Goal: Task Accomplishment & Management: Use online tool/utility

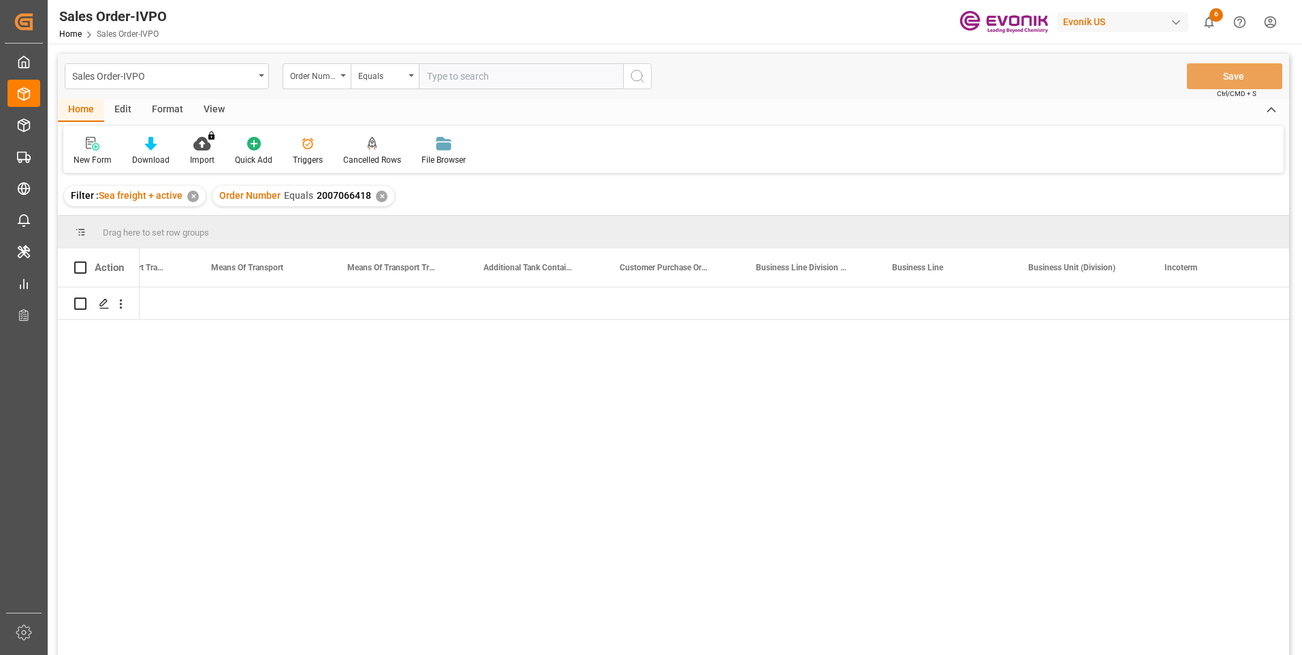
scroll to position [0, 2397]
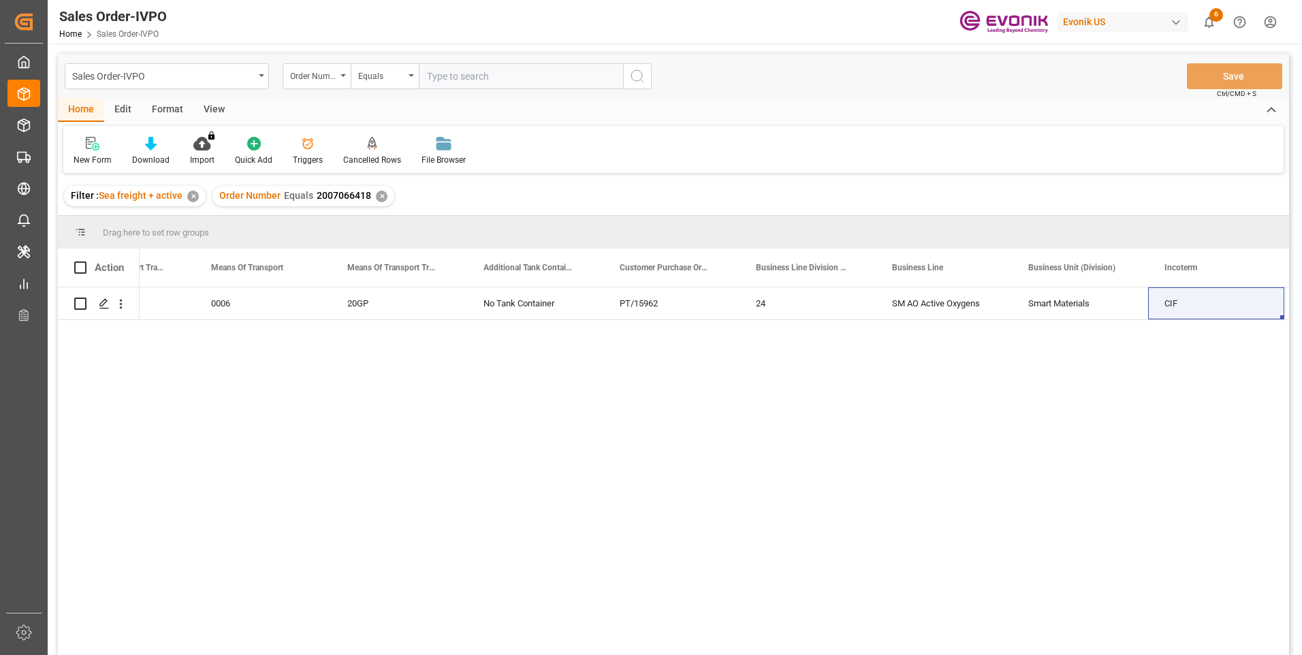
click at [489, 75] on input "text" at bounding box center [521, 76] width 204 height 26
paste input "2007066334"
type input "2007066334"
click at [643, 77] on icon "search button" at bounding box center [637, 76] width 16 height 16
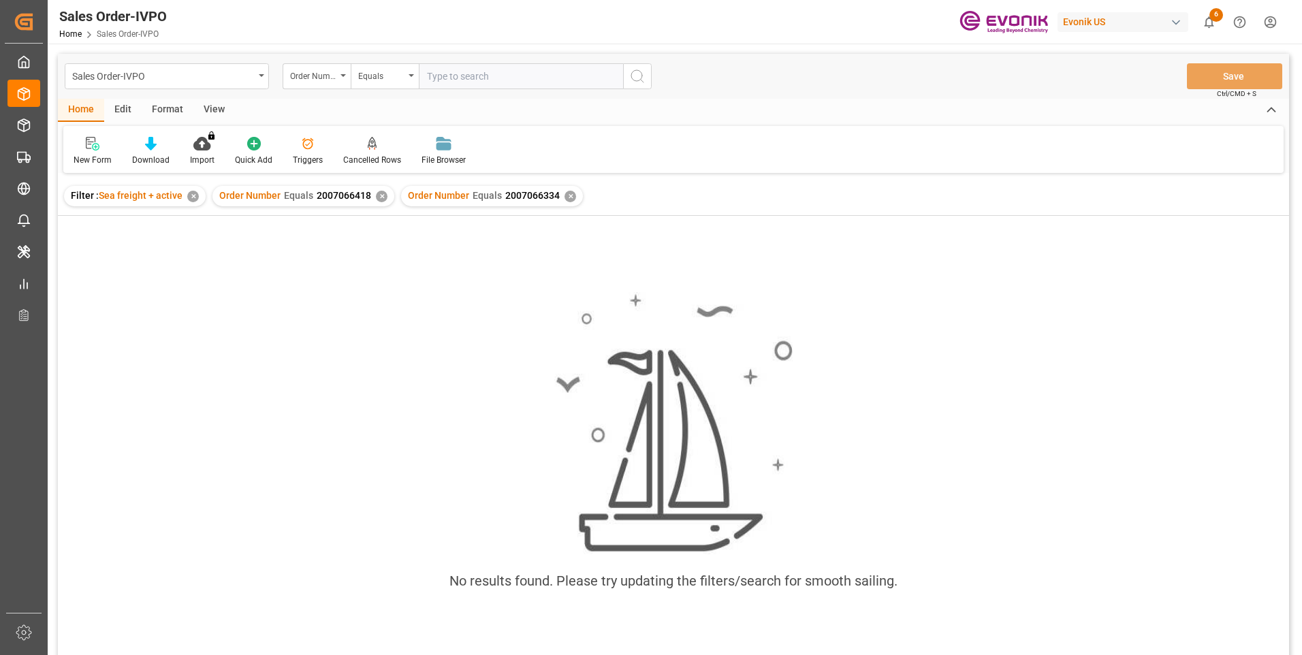
click at [376, 196] on div "✕" at bounding box center [382, 197] width 12 height 12
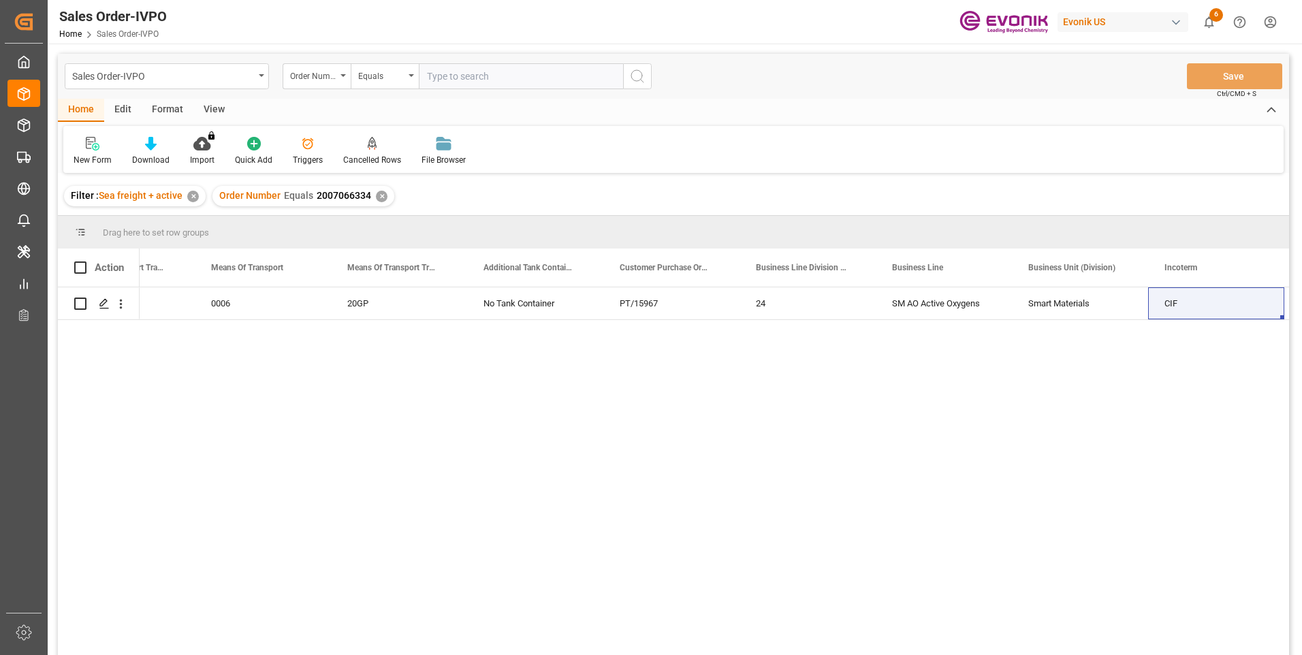
click at [445, 74] on input "text" at bounding box center [521, 76] width 204 height 26
paste input "250705960142"
type input "250705960142"
click at [636, 76] on icon "search button" at bounding box center [637, 76] width 16 height 16
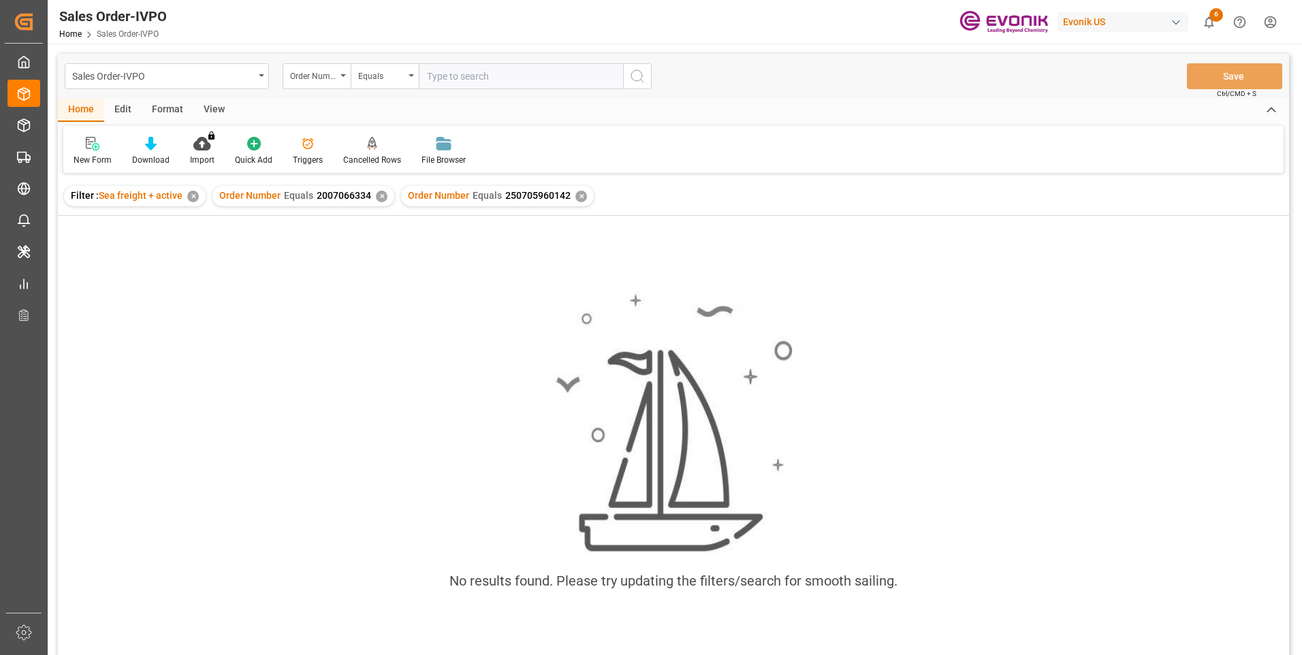
click at [377, 198] on div "✕" at bounding box center [382, 197] width 12 height 12
click at [468, 74] on input "text" at bounding box center [521, 76] width 204 height 26
paste input "0046441463"
type input "0046441463"
click at [637, 87] on button "search button" at bounding box center [637, 76] width 29 height 26
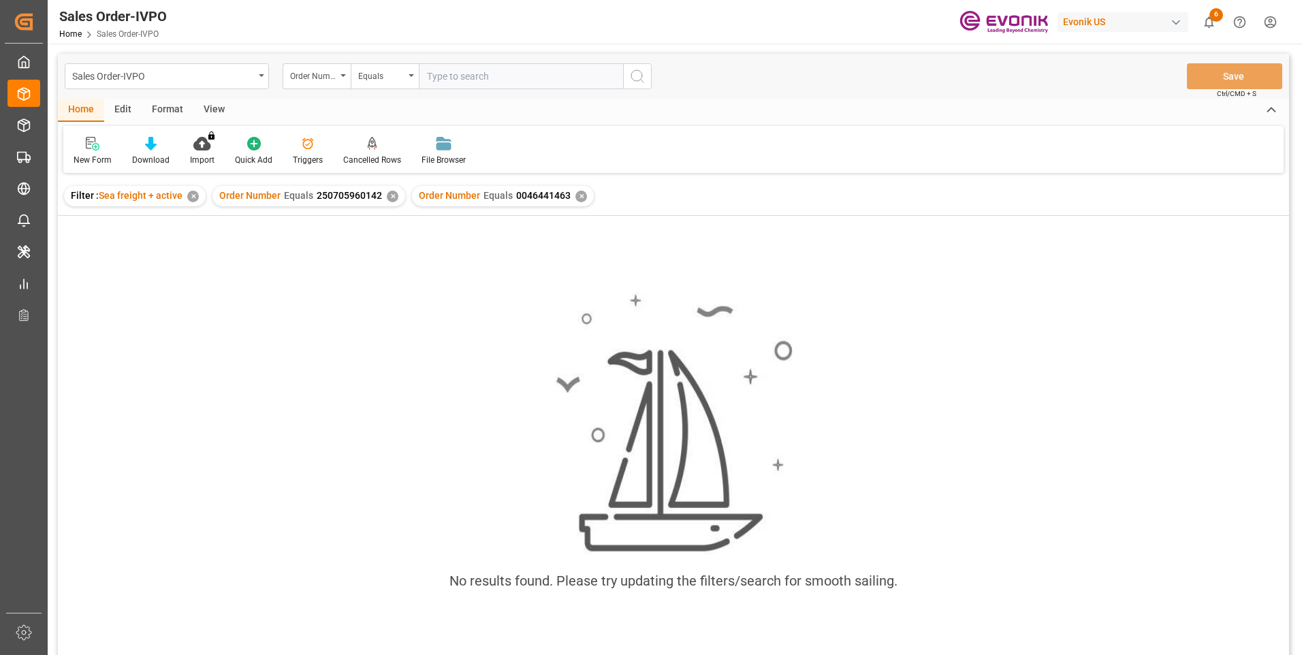
click at [390, 200] on div "✕" at bounding box center [393, 197] width 12 height 12
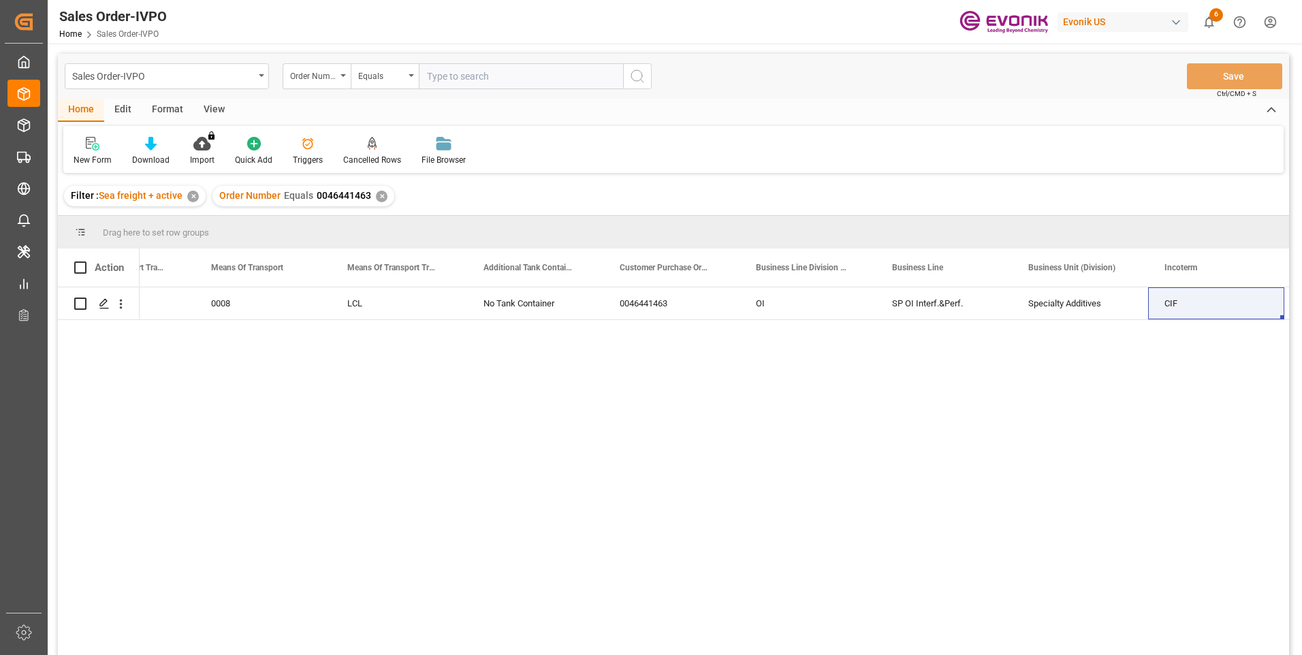
click at [450, 68] on input "text" at bounding box center [521, 76] width 204 height 26
paste input "46470079"
type input "0046470079"
click at [625, 79] on button "search button" at bounding box center [637, 76] width 29 height 26
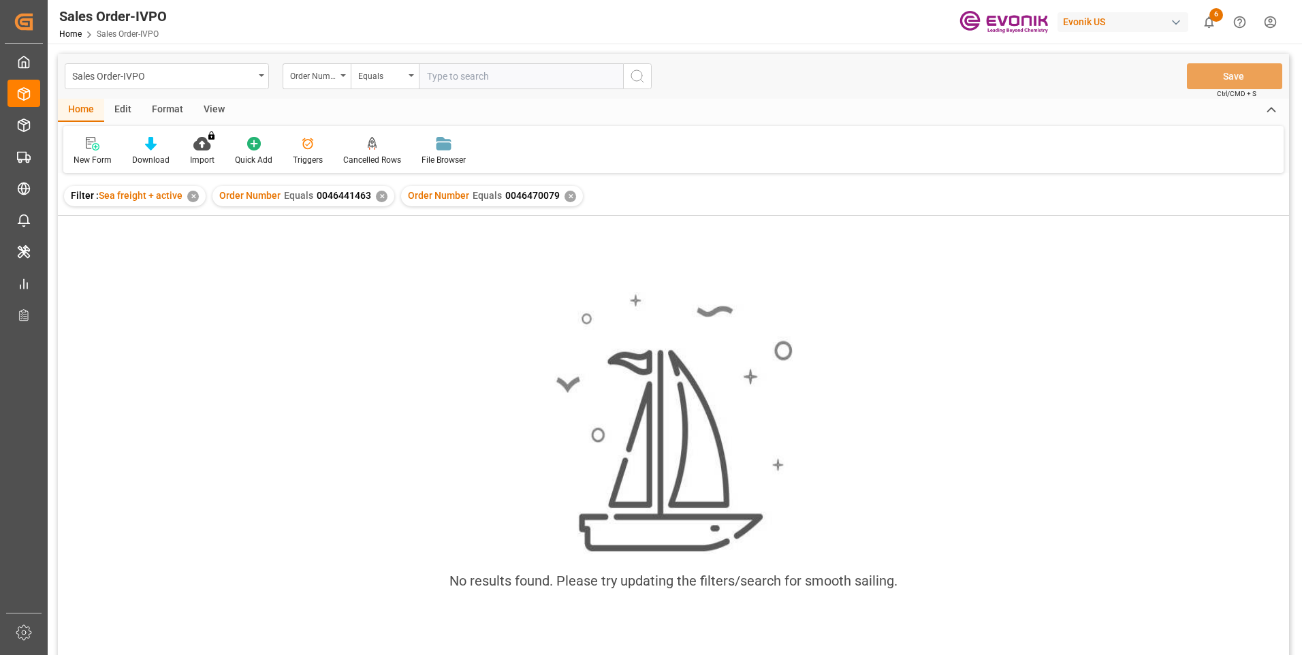
click at [381, 198] on div "✕" at bounding box center [382, 197] width 12 height 12
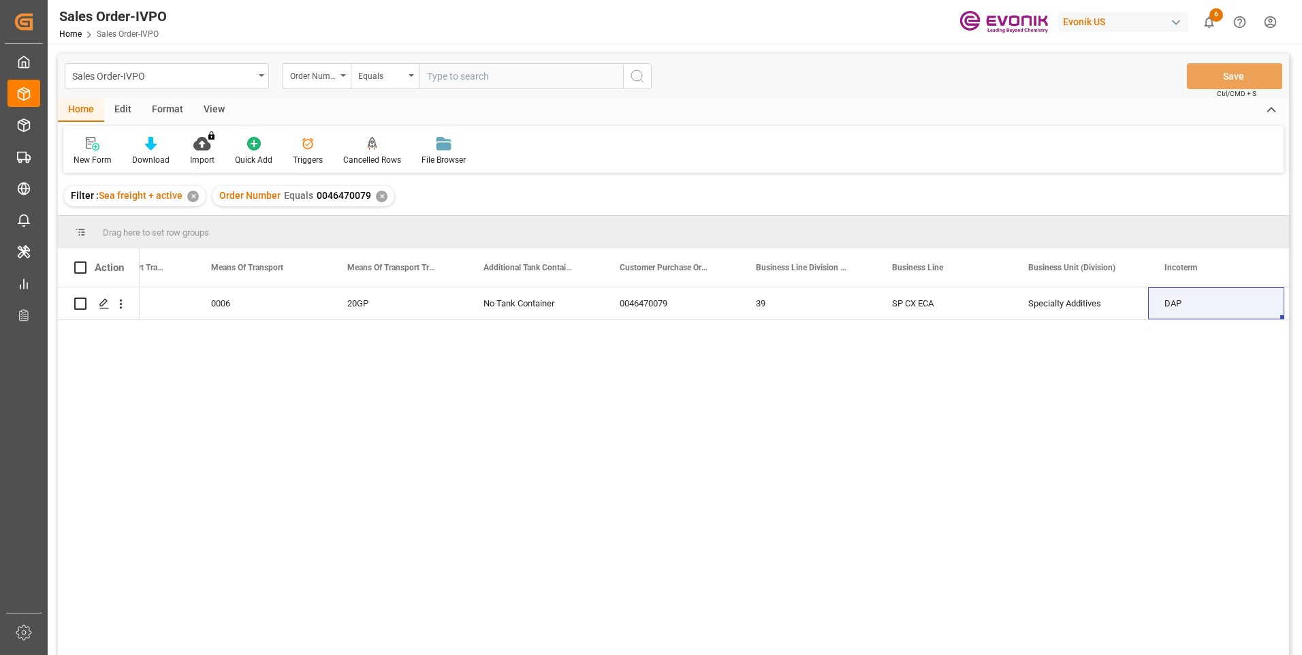
click at [482, 73] on input "text" at bounding box center [521, 76] width 204 height 26
paste input "2007123941"
type input "2007123941"
click at [645, 74] on icon "search button" at bounding box center [637, 76] width 16 height 16
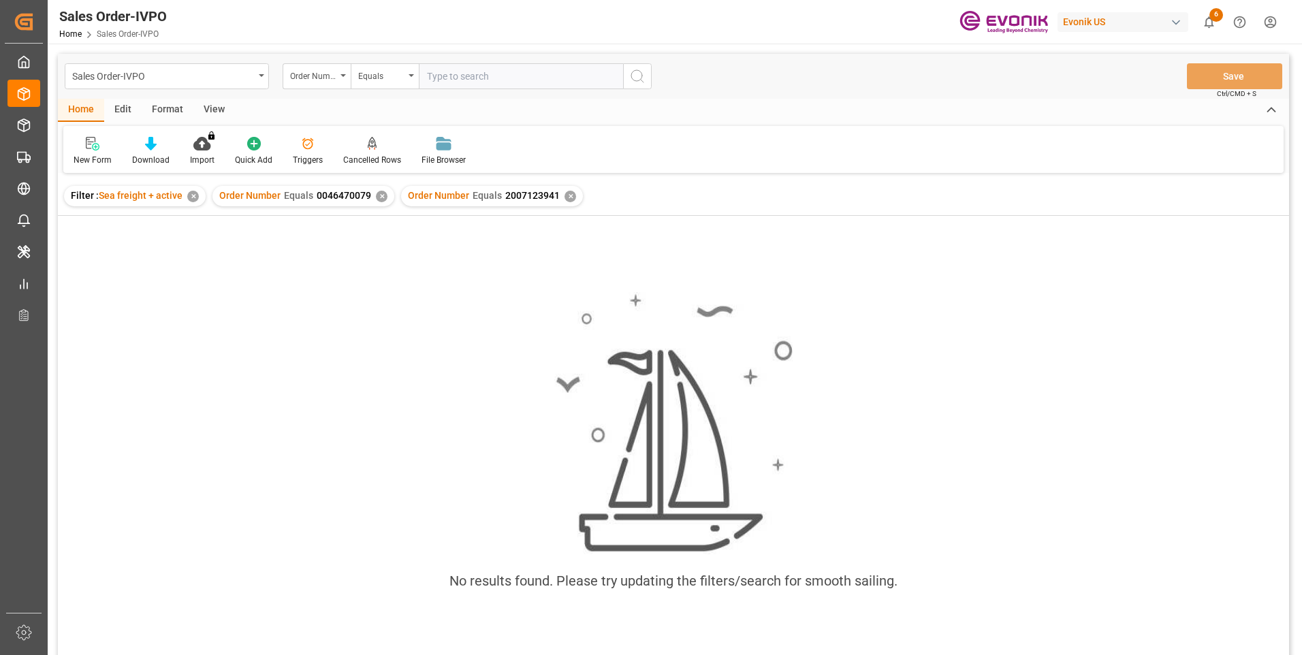
click at [379, 196] on div "✕" at bounding box center [382, 197] width 12 height 12
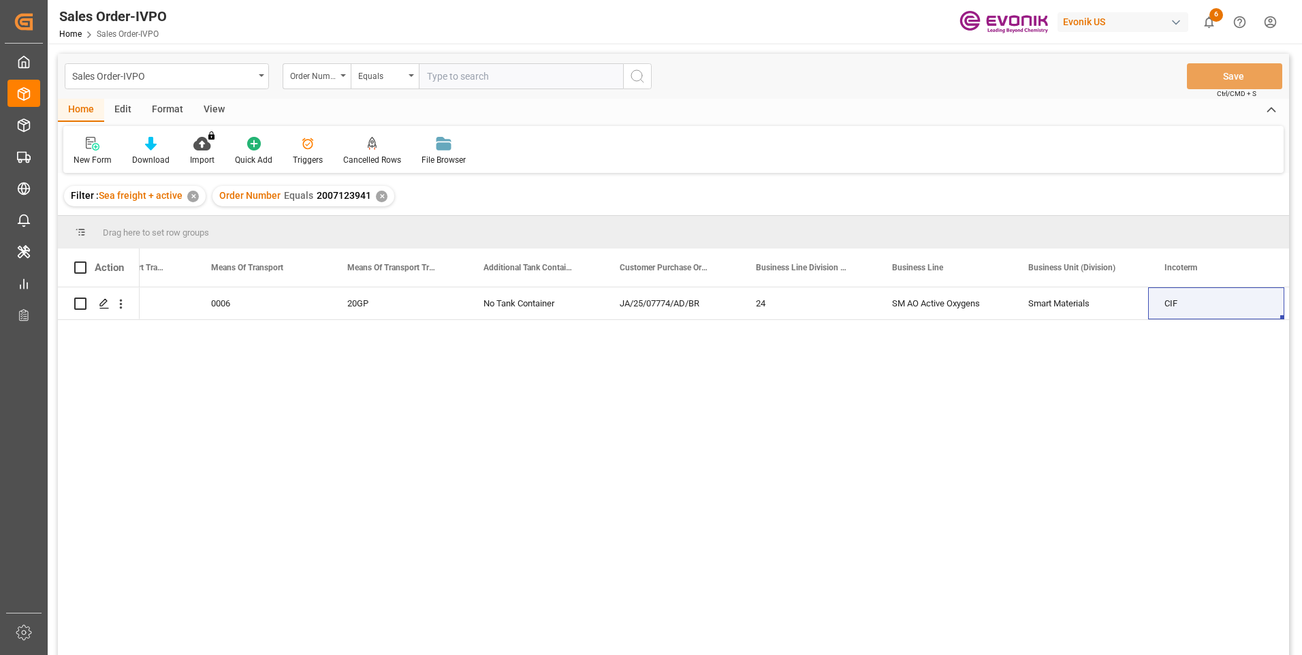
click at [455, 74] on input "text" at bounding box center [521, 76] width 204 height 26
paste input "2007044049"
type input "2007044049"
click at [632, 77] on icon "search button" at bounding box center [637, 76] width 16 height 16
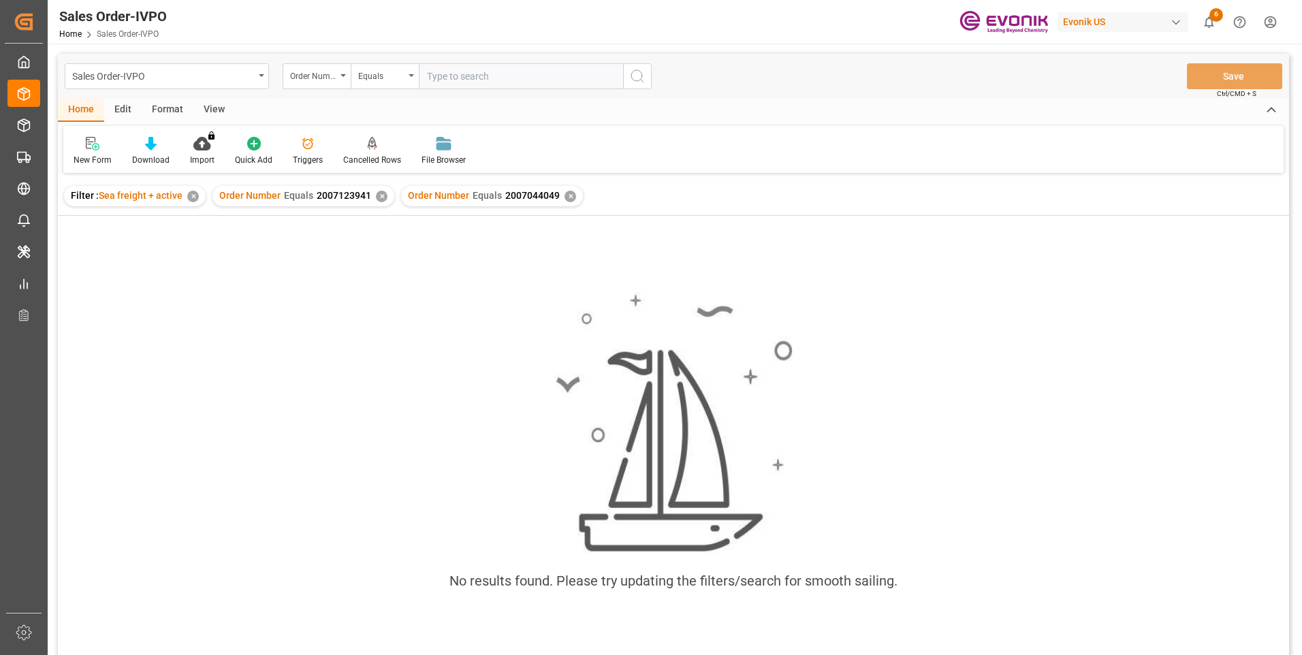
click at [379, 198] on div "✕" at bounding box center [382, 197] width 12 height 12
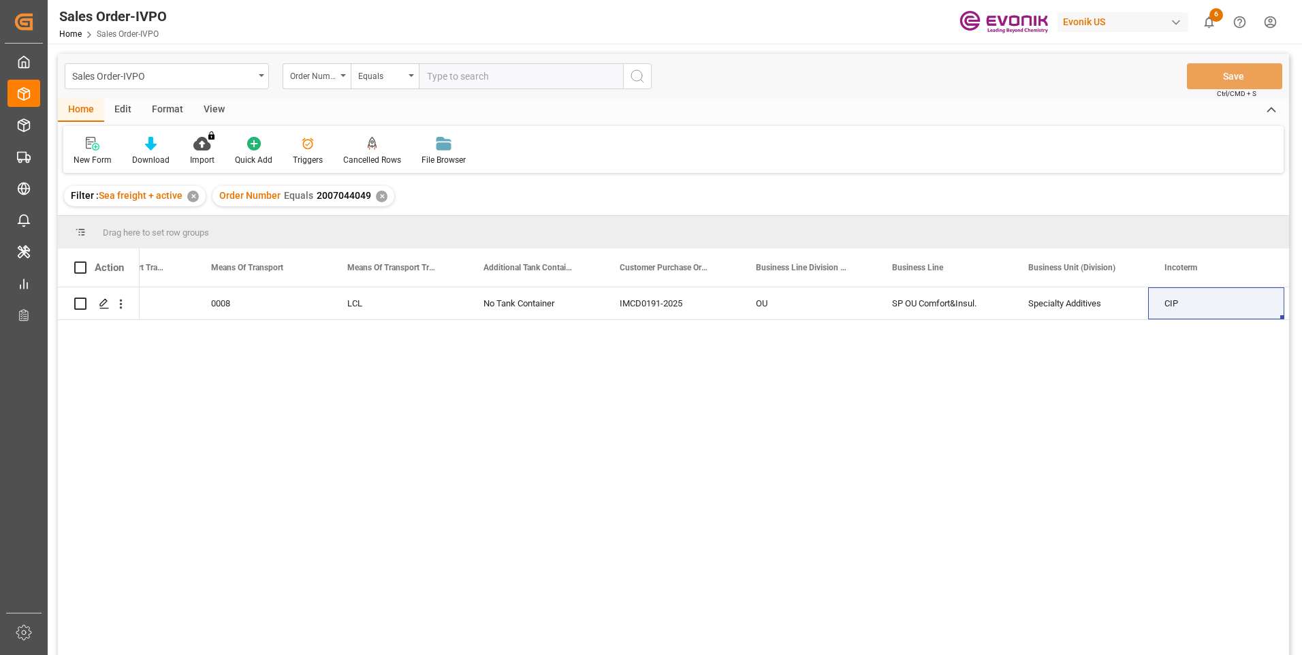
click at [446, 80] on input "text" at bounding box center [521, 76] width 204 height 26
paste input "0046455636"
type input "0046455636"
click at [640, 78] on icon "search button" at bounding box center [637, 76] width 16 height 16
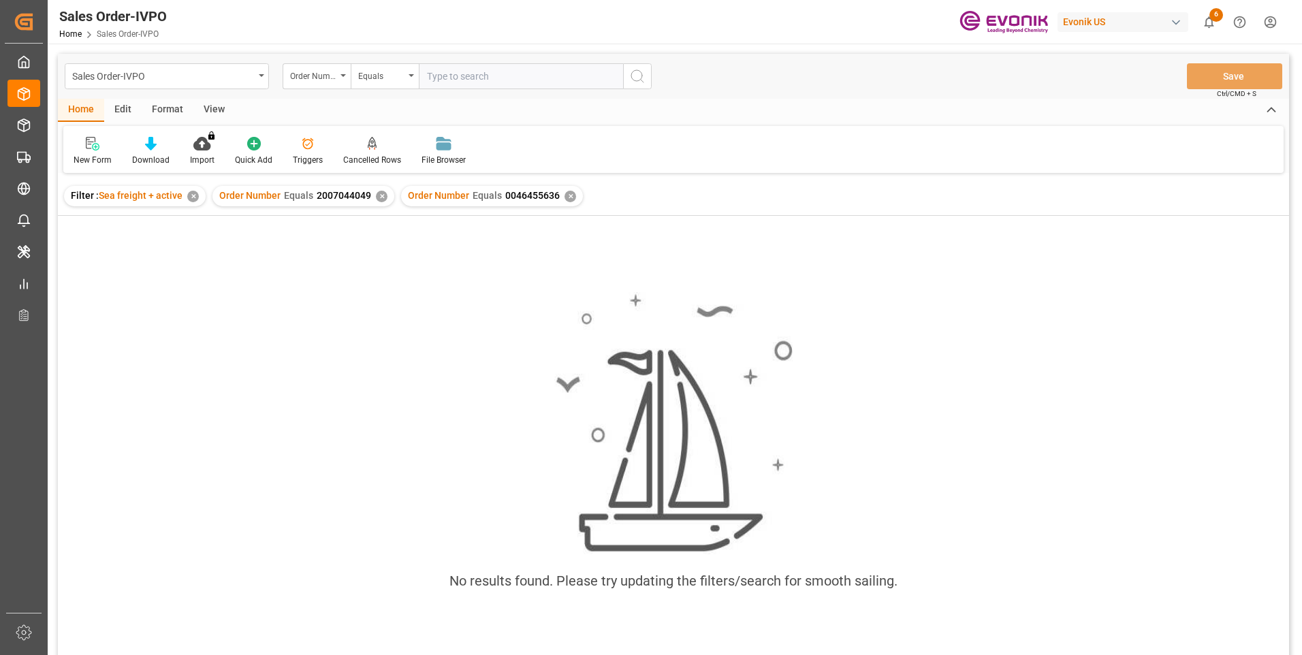
click at [383, 197] on div "✕" at bounding box center [382, 197] width 12 height 12
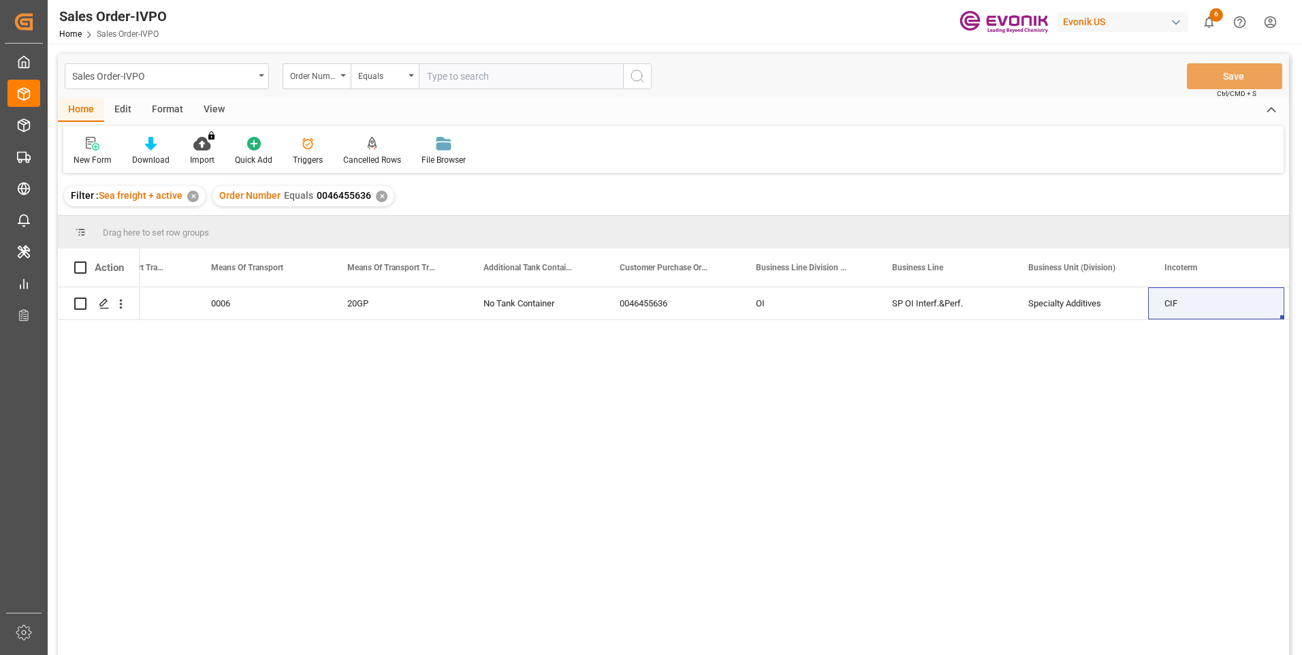
click at [471, 80] on input "text" at bounding box center [521, 76] width 204 height 26
paste input "0046455641"
type input "0046455641"
click at [643, 74] on icon "search button" at bounding box center [637, 76] width 16 height 16
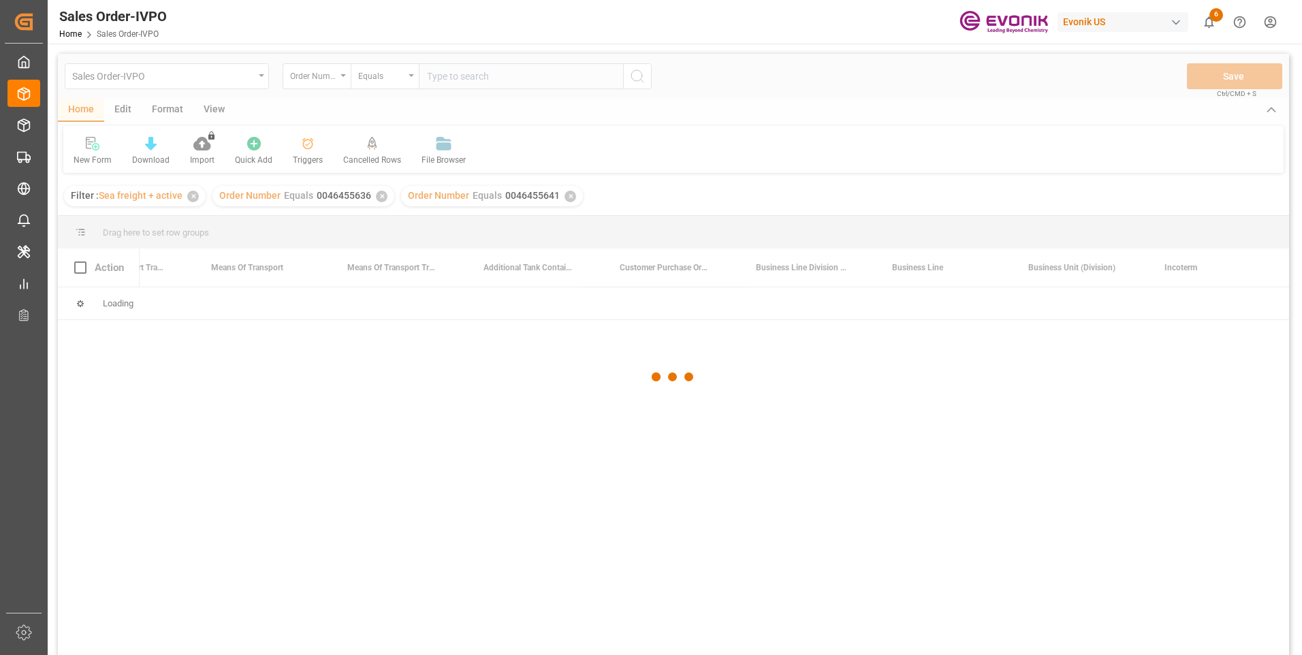
click at [378, 195] on div at bounding box center [674, 377] width 1232 height 647
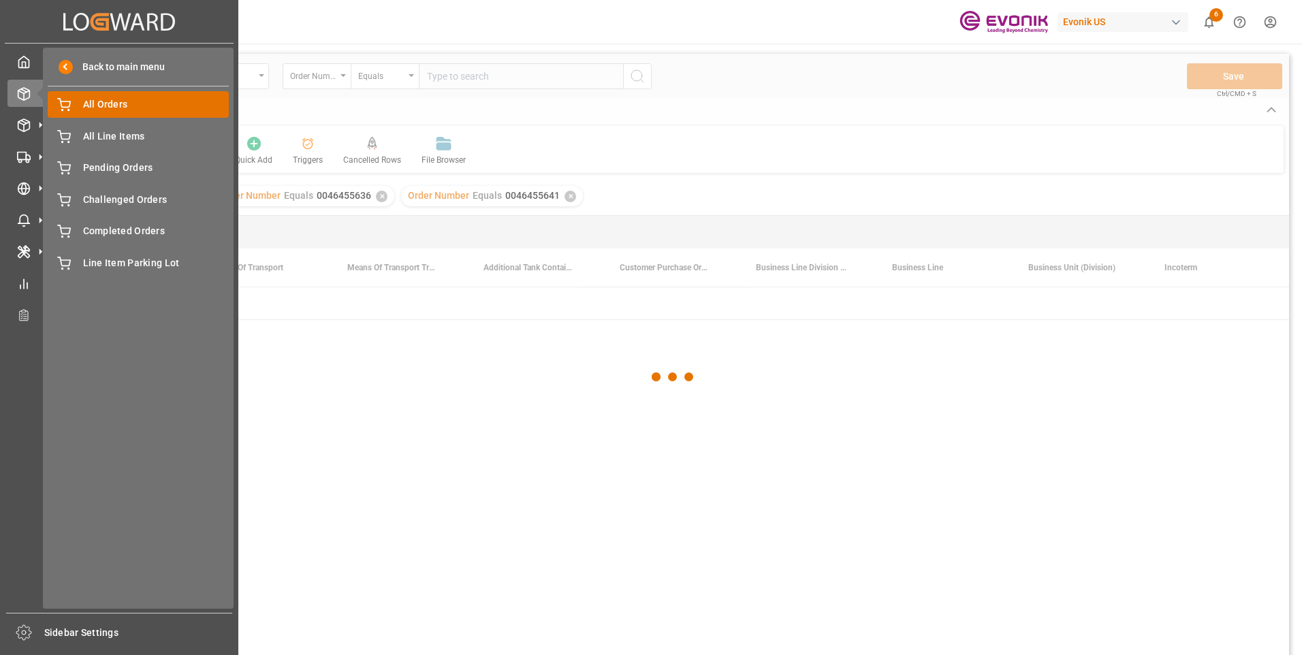
click at [69, 105] on icon at bounding box center [64, 103] width 12 height 9
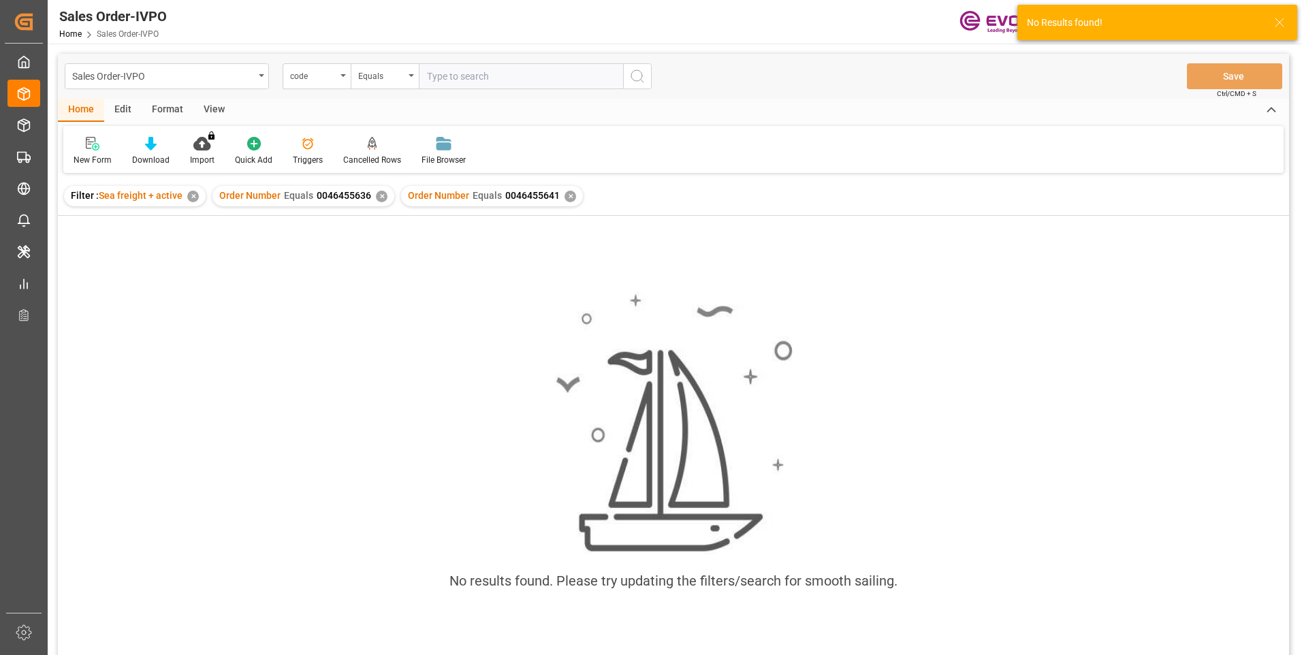
click at [377, 198] on div "✕" at bounding box center [382, 197] width 12 height 12
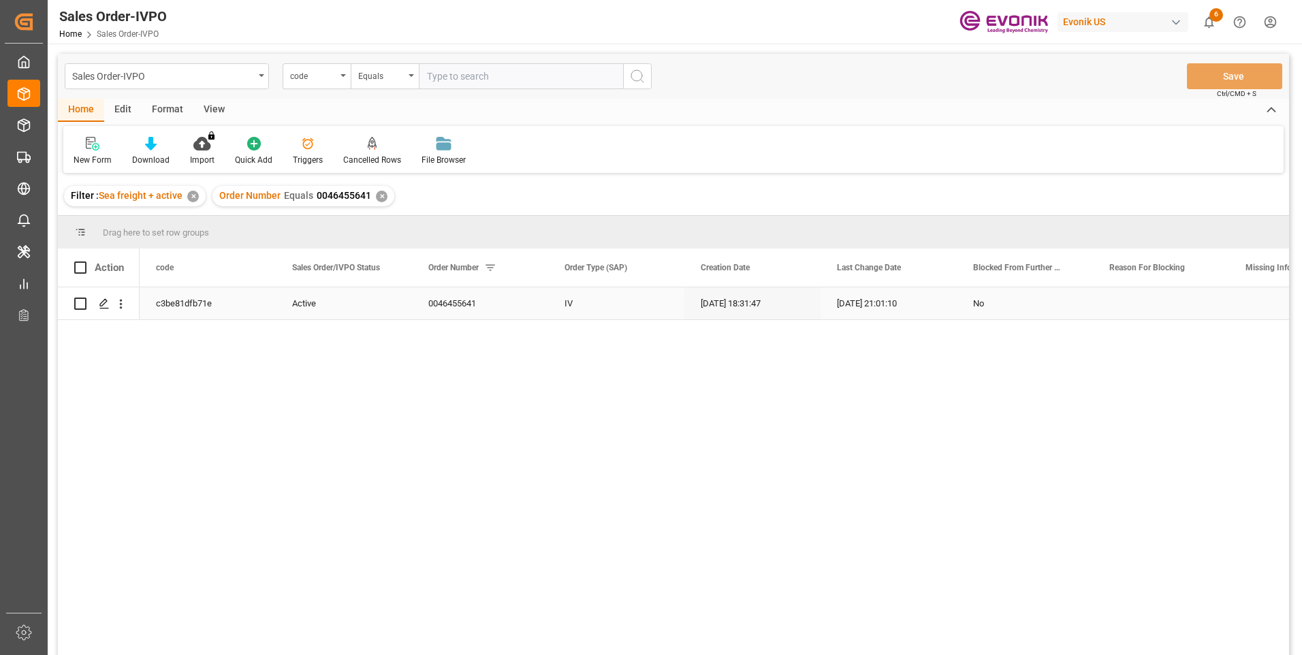
click at [765, 305] on div "11.07.2025 18:31:47" at bounding box center [753, 303] width 136 height 32
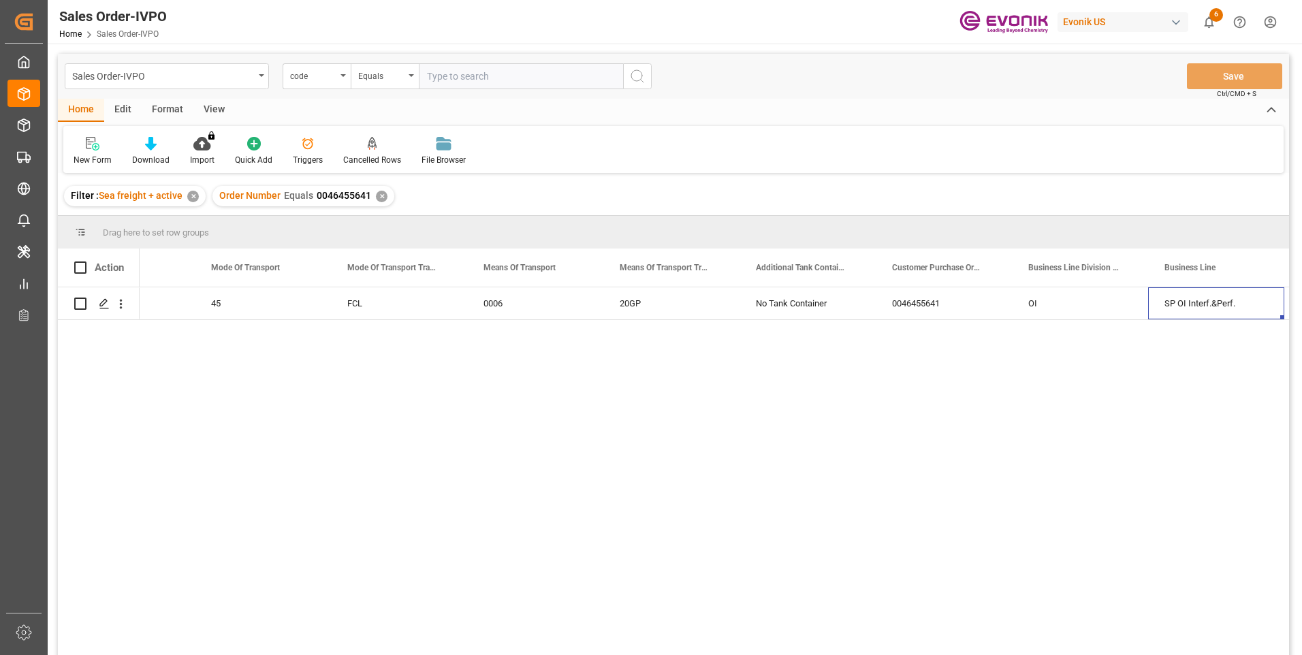
scroll to position [0, 2397]
click at [439, 76] on input "text" at bounding box center [521, 76] width 204 height 26
paste input "0046461651"
type input "0046461651"
click at [642, 74] on icon "search button" at bounding box center [637, 76] width 16 height 16
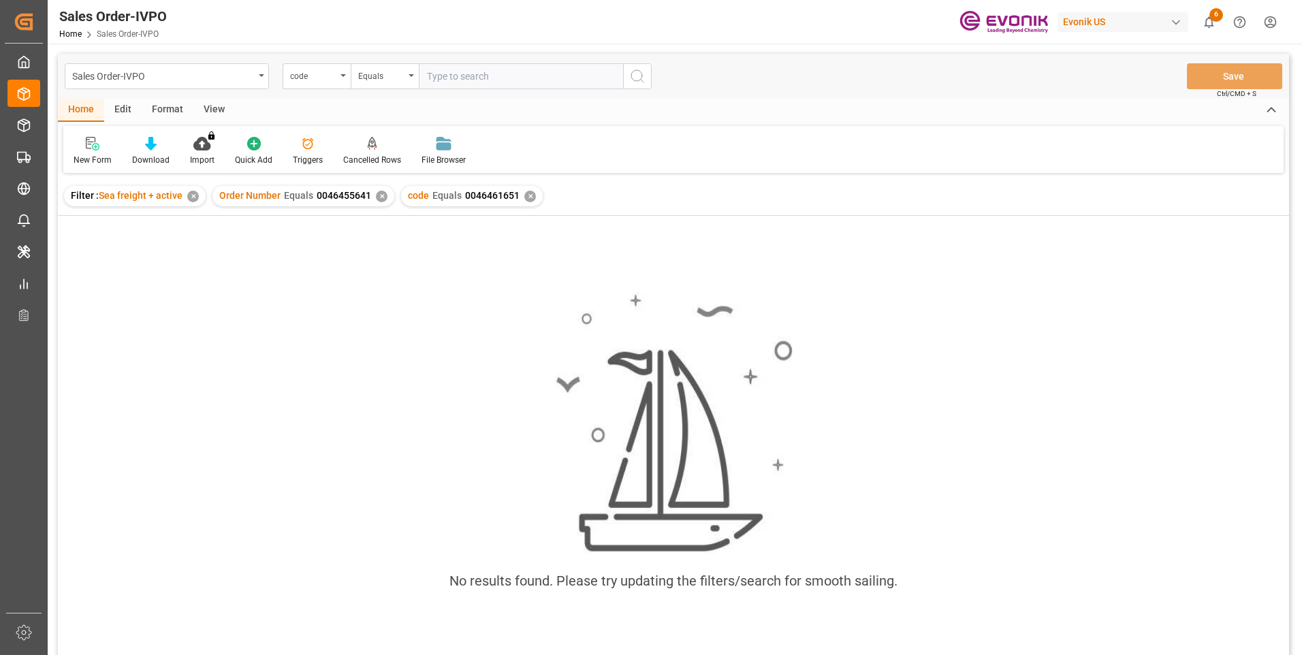
click at [376, 195] on div "✕" at bounding box center [382, 197] width 12 height 12
click at [396, 205] on div "Filter : Sea freight + active ✕ code Equals 0046461651 ✕" at bounding box center [674, 196] width 1232 height 38
click at [384, 195] on div "Filter : Sea freight + active ✕ code Equals 0046461651 ✕" at bounding box center [674, 196] width 1232 height 38
click at [343, 82] on div "code" at bounding box center [317, 76] width 68 height 26
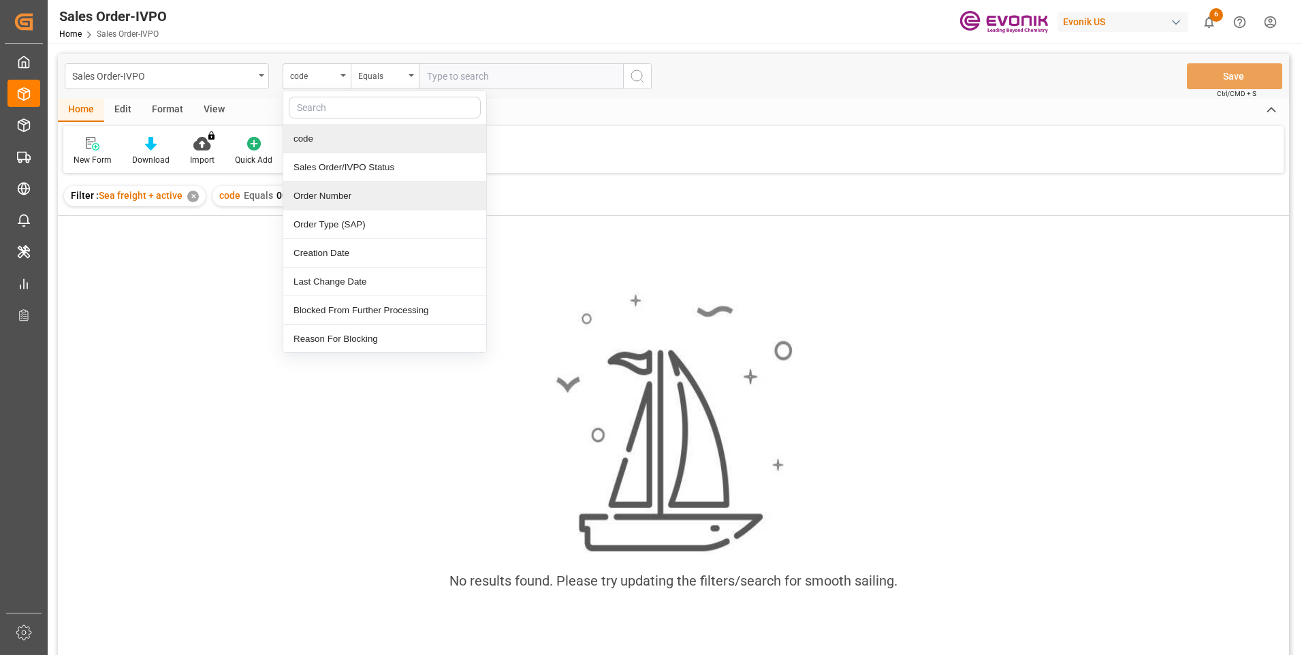
click at [317, 198] on div "Order Number" at bounding box center [384, 196] width 203 height 29
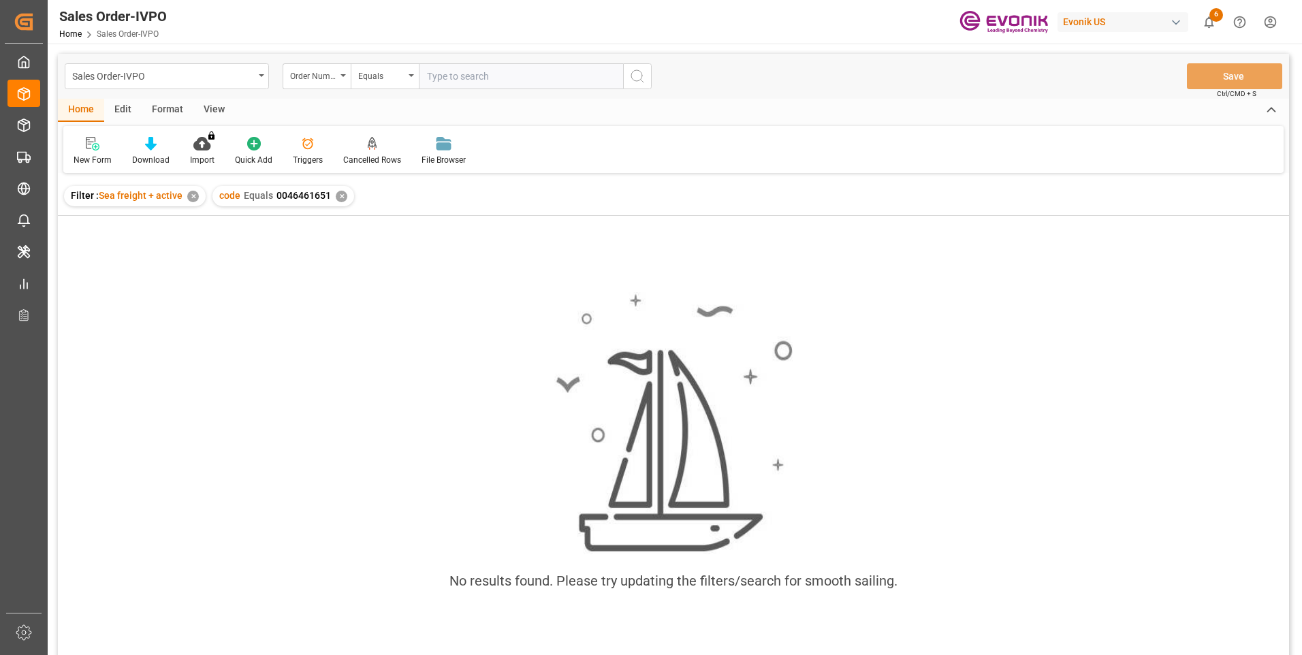
click at [473, 72] on input "text" at bounding box center [521, 76] width 204 height 26
paste input "0046461651"
type input "0046461651"
click at [640, 77] on icon "search button" at bounding box center [637, 76] width 16 height 16
click at [337, 196] on div "✕" at bounding box center [342, 197] width 12 height 12
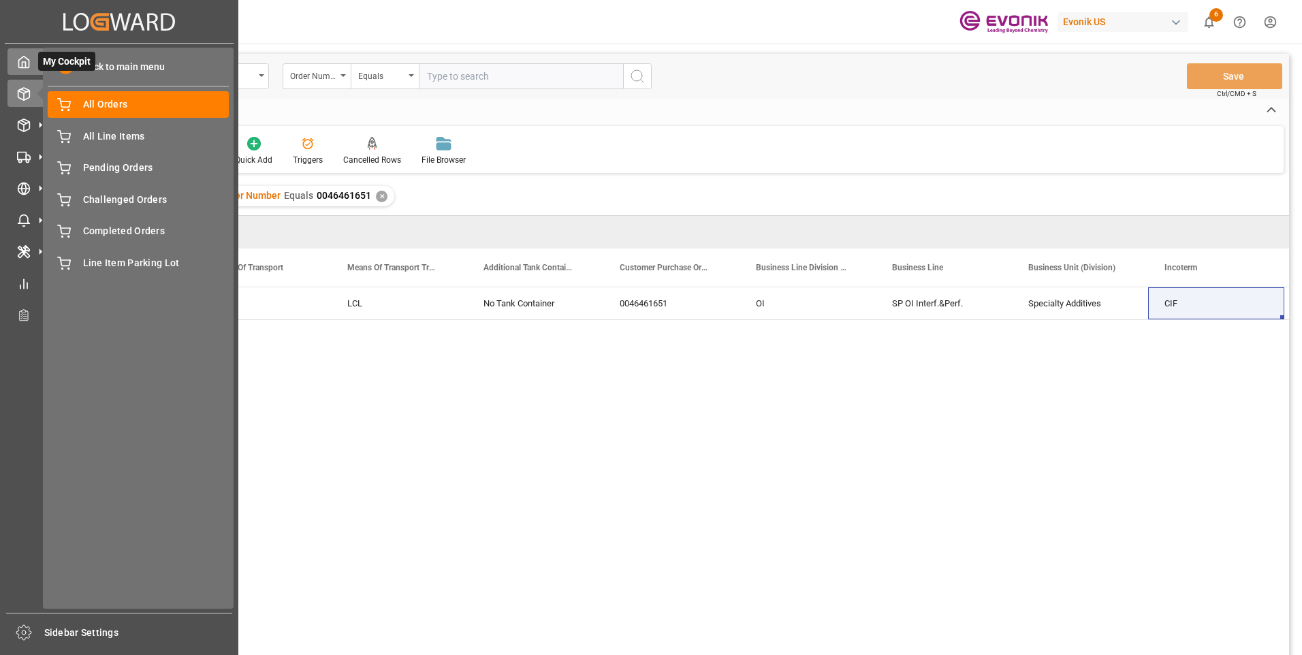
click at [30, 64] on icon at bounding box center [24, 62] width 14 height 14
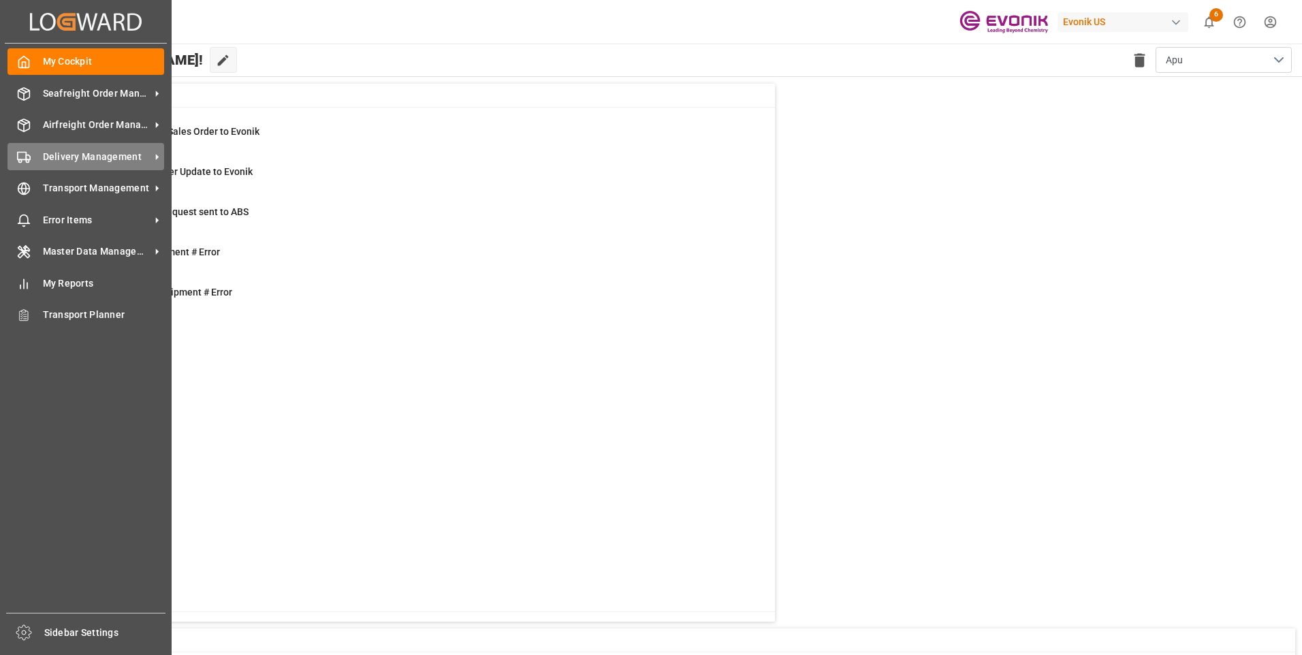
click at [80, 153] on span "Delivery Management" at bounding box center [97, 157] width 108 height 14
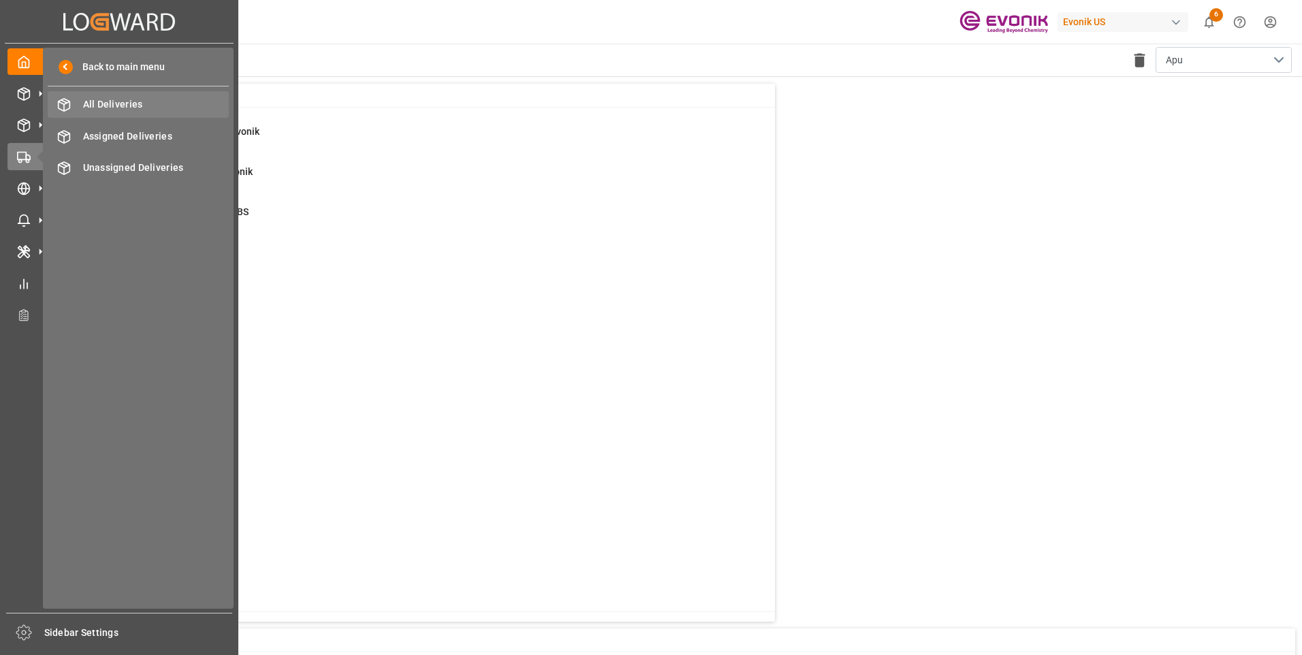
click at [126, 99] on span "All Deliveries" at bounding box center [156, 104] width 146 height 14
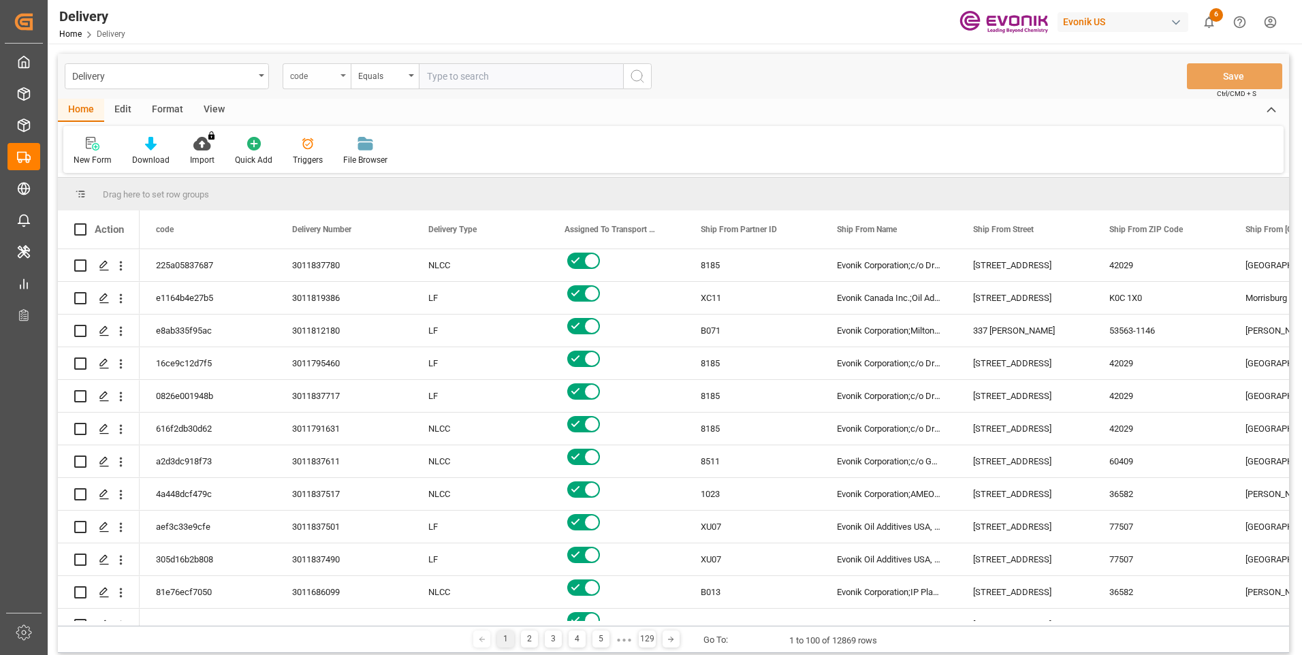
click at [342, 80] on div "code" at bounding box center [317, 76] width 68 height 26
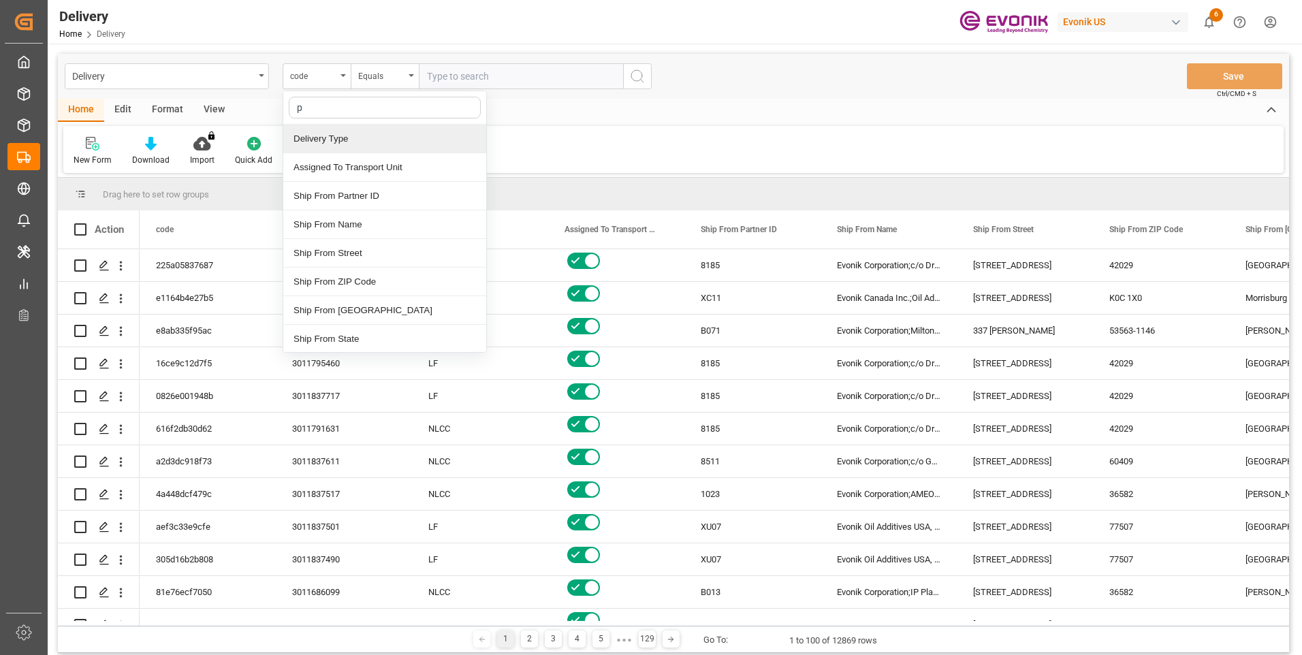
type input "pg"
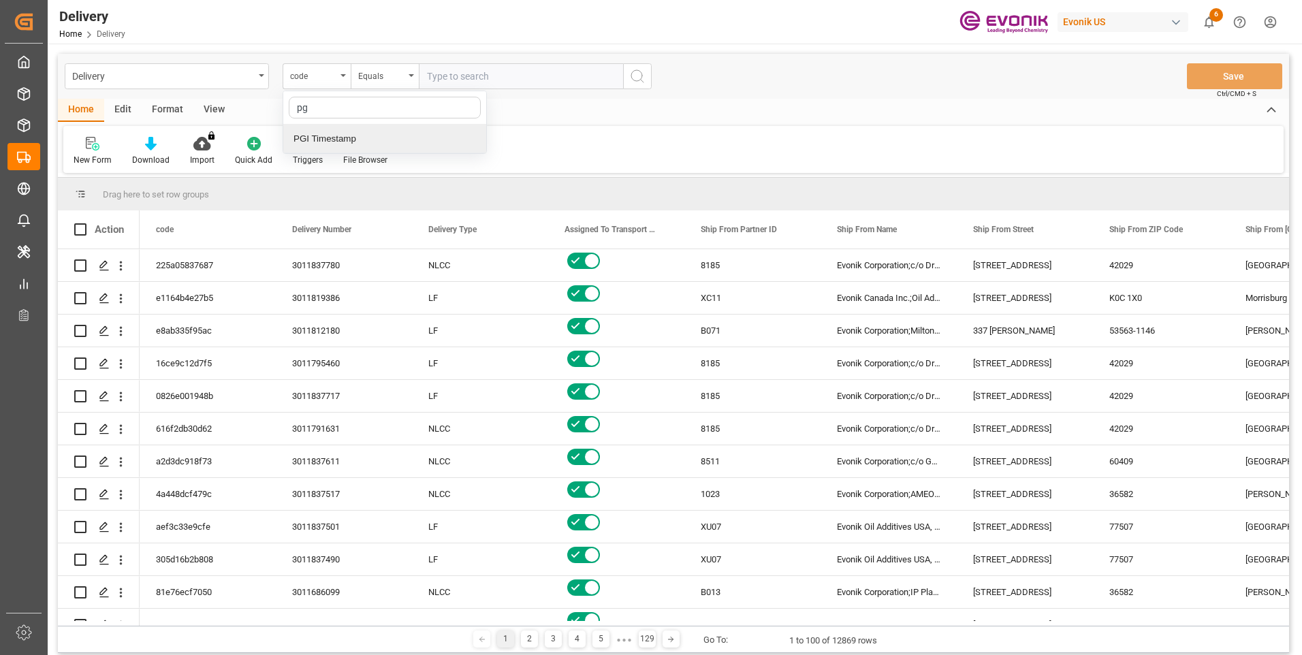
click at [340, 144] on div "PGI Timestamp" at bounding box center [384, 139] width 203 height 29
click at [378, 76] on div "Equals" at bounding box center [381, 75] width 46 height 16
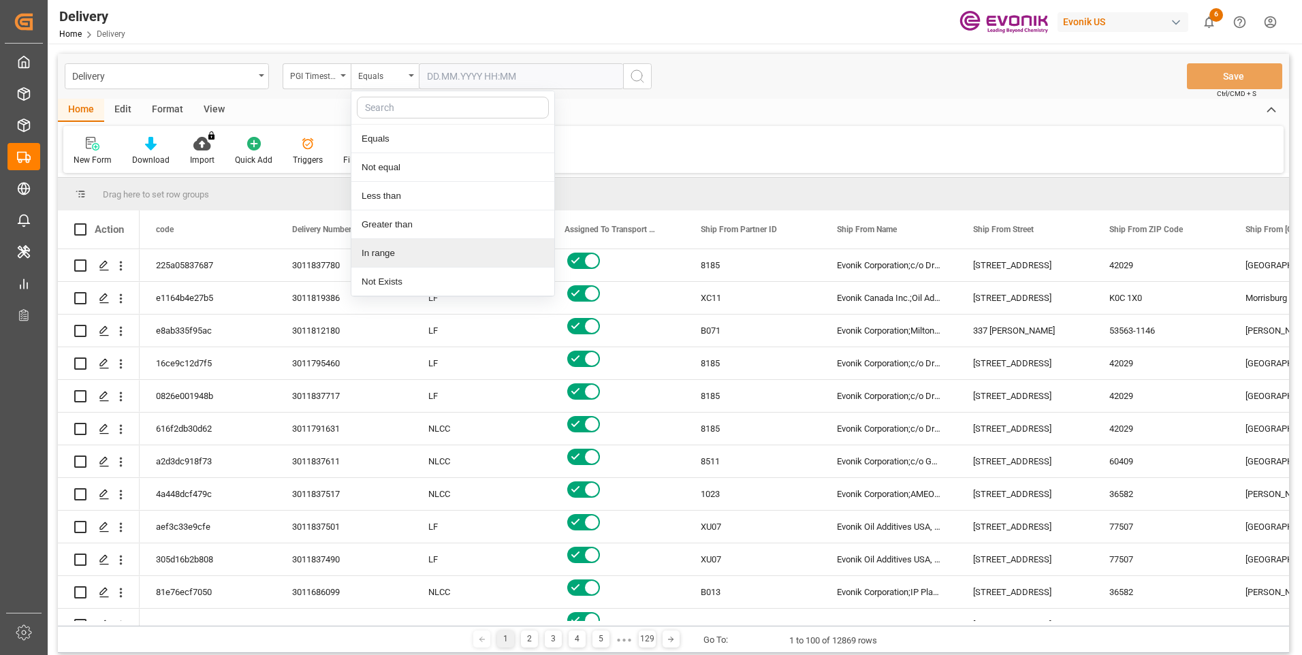
click at [389, 249] on div "In range" at bounding box center [452, 253] width 203 height 29
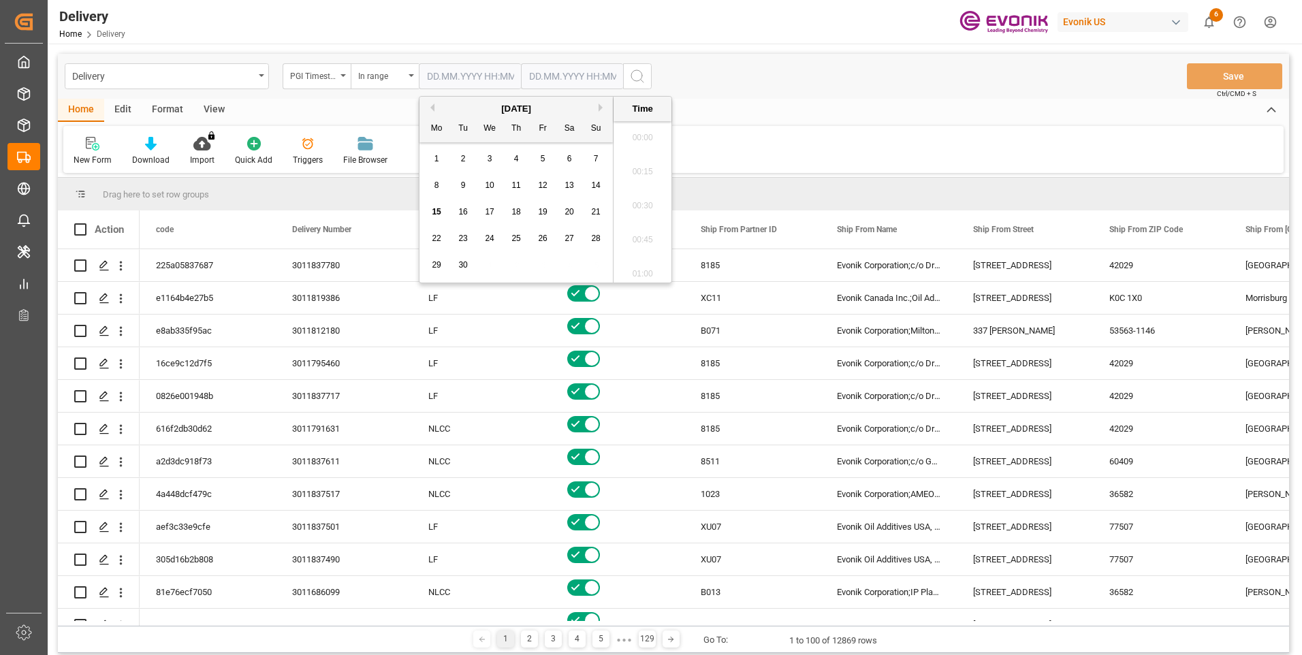
click at [475, 76] on input "text" at bounding box center [470, 76] width 102 height 26
click at [545, 185] on span "12" at bounding box center [542, 186] width 9 height 10
type input "12.09.2025 00:00"
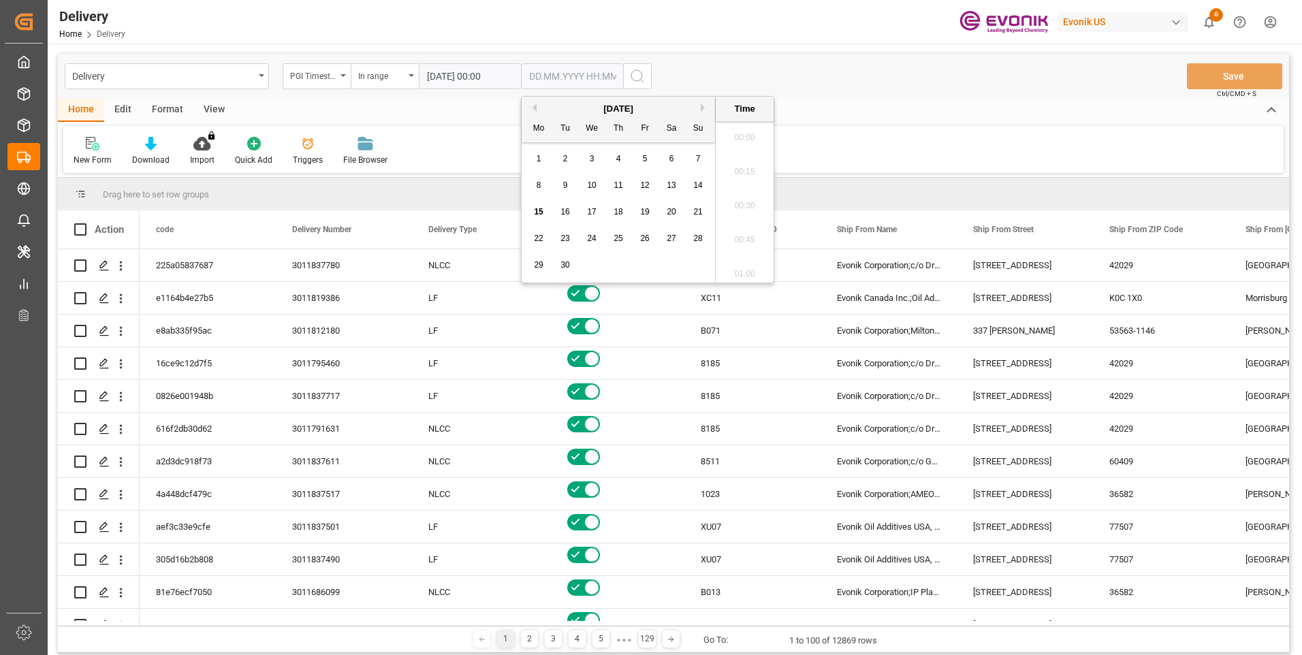
click at [557, 78] on input "text" at bounding box center [572, 76] width 102 height 26
click at [538, 210] on span "15" at bounding box center [538, 212] width 9 height 10
type input "15.09.2025 00:00"
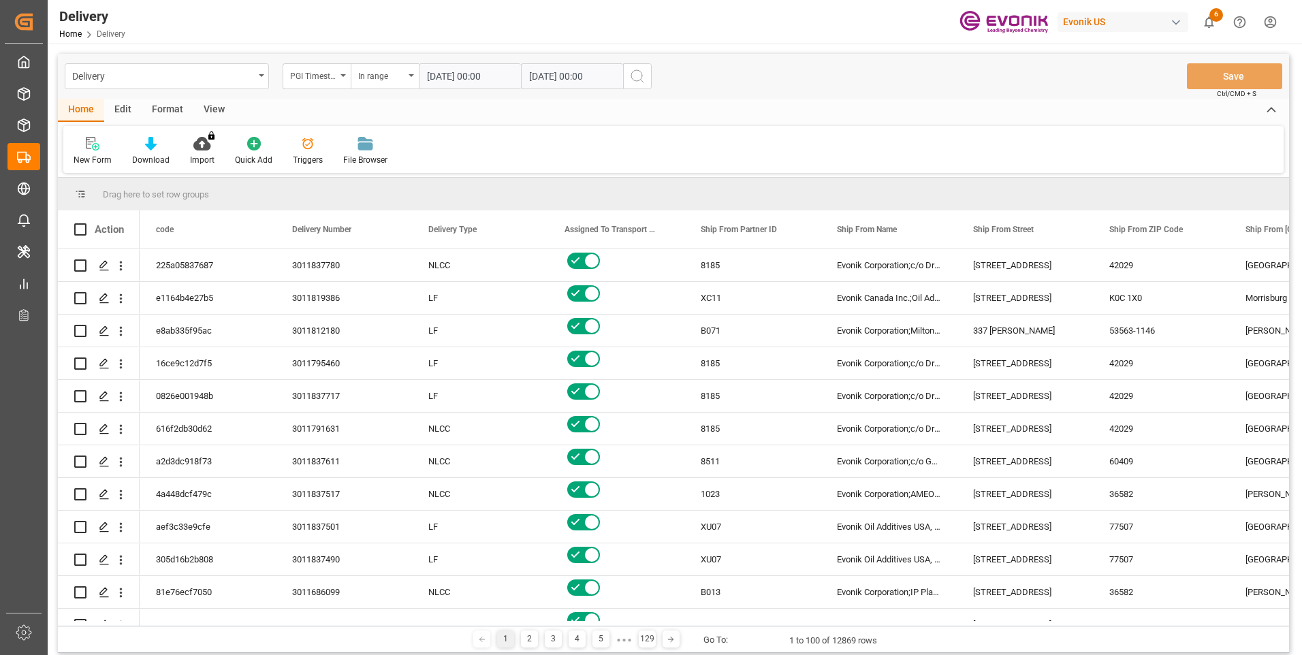
click at [634, 74] on icon "search button" at bounding box center [637, 76] width 16 height 16
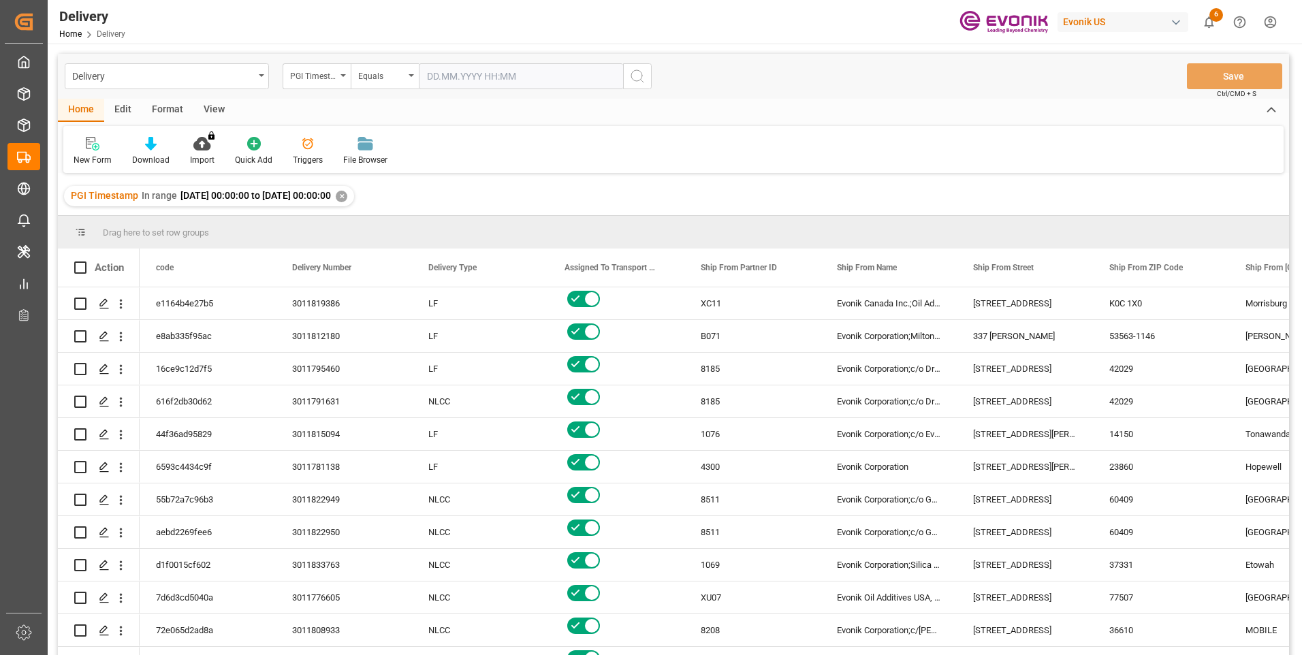
click at [215, 112] on div "View" at bounding box center [214, 110] width 42 height 23
click at [166, 157] on div "Standard Templates" at bounding box center [155, 160] width 68 height 12
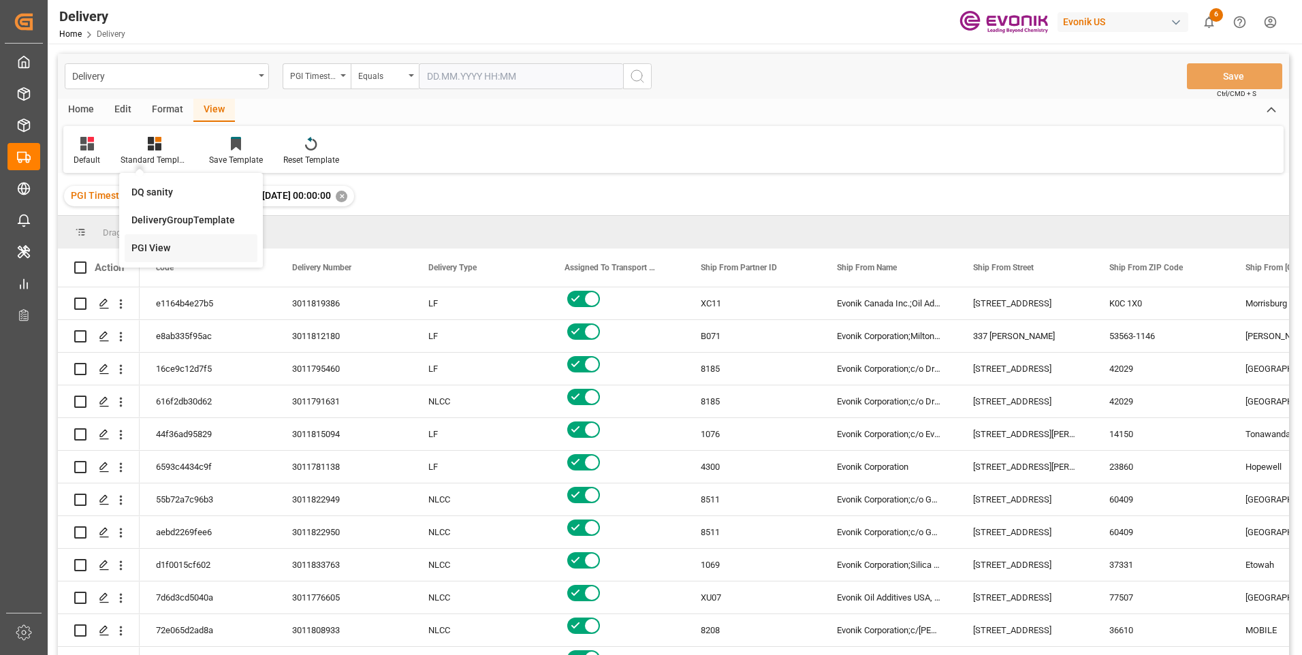
click at [172, 245] on div "PGI View" at bounding box center [190, 248] width 119 height 14
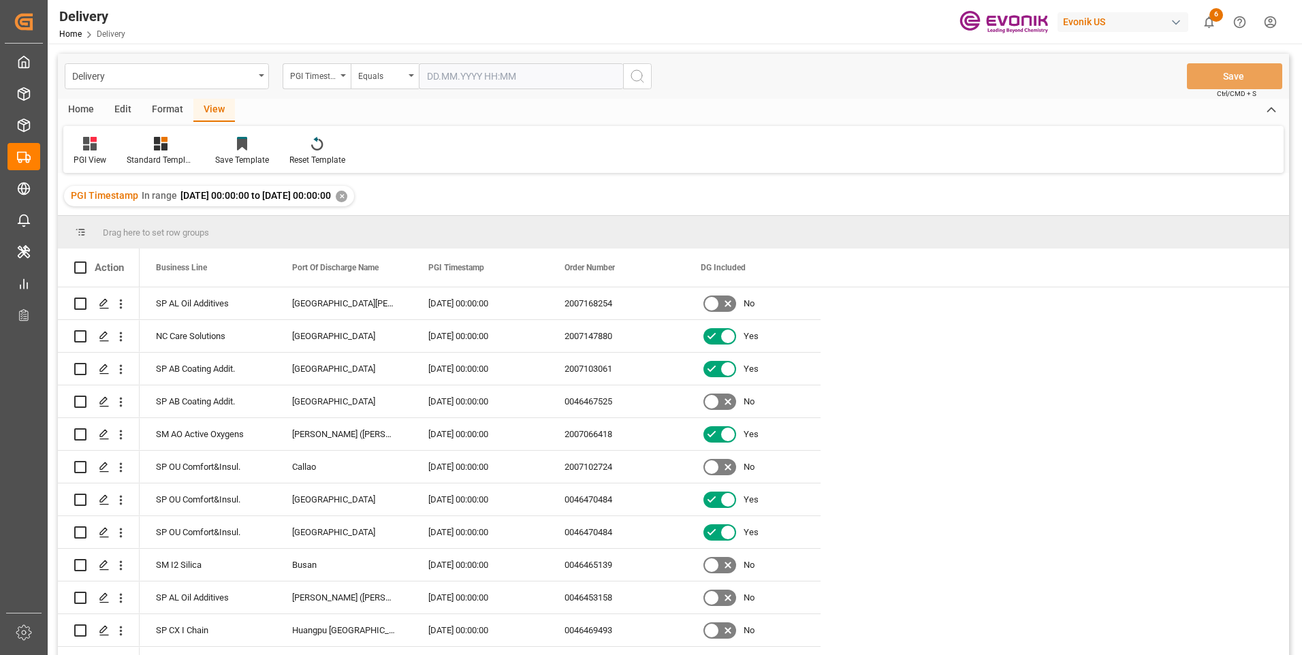
click at [85, 110] on div "Home" at bounding box center [81, 110] width 46 height 23
click at [153, 154] on div "Download" at bounding box center [150, 160] width 37 height 12
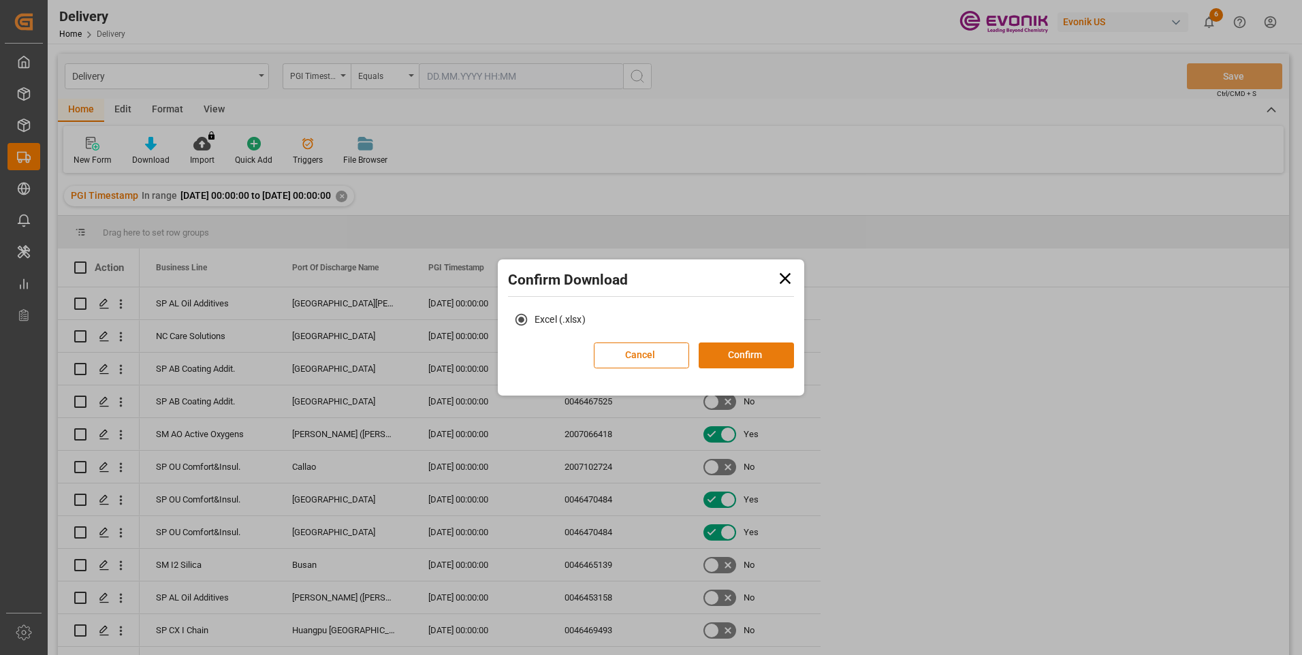
click at [724, 358] on button "Confirm" at bounding box center [746, 356] width 95 height 26
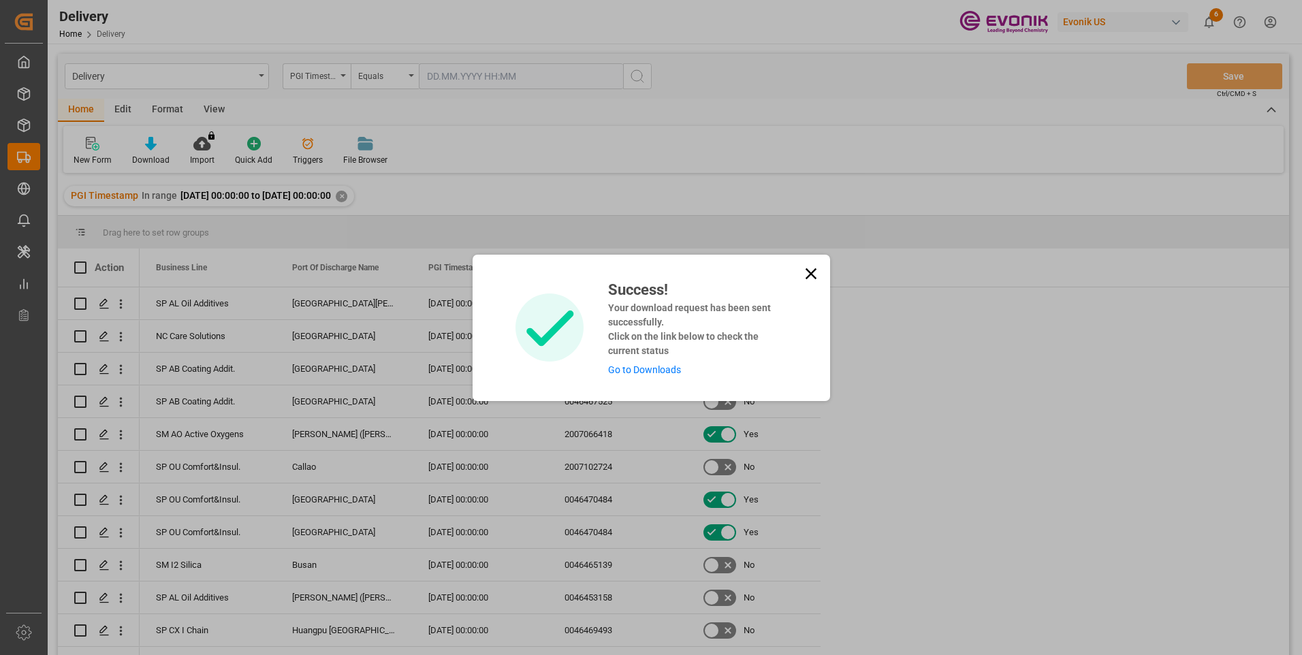
click at [638, 369] on link "Go to Downloads" at bounding box center [644, 369] width 73 height 11
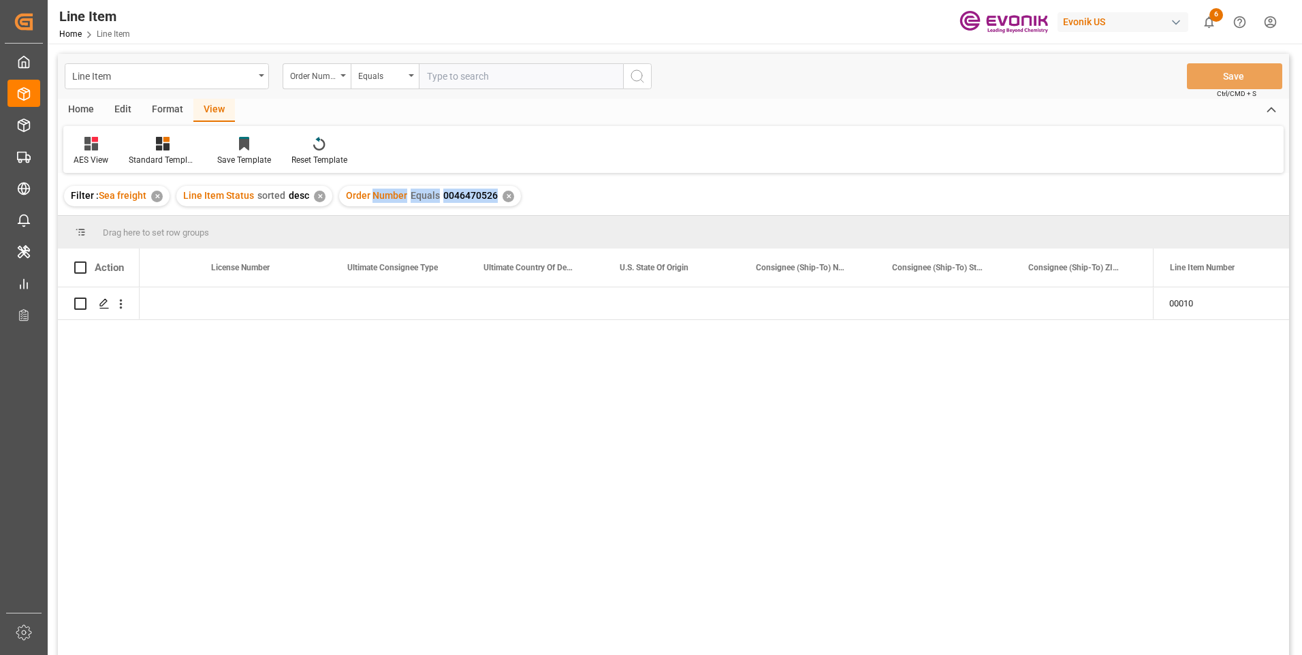
scroll to position [0, 1443]
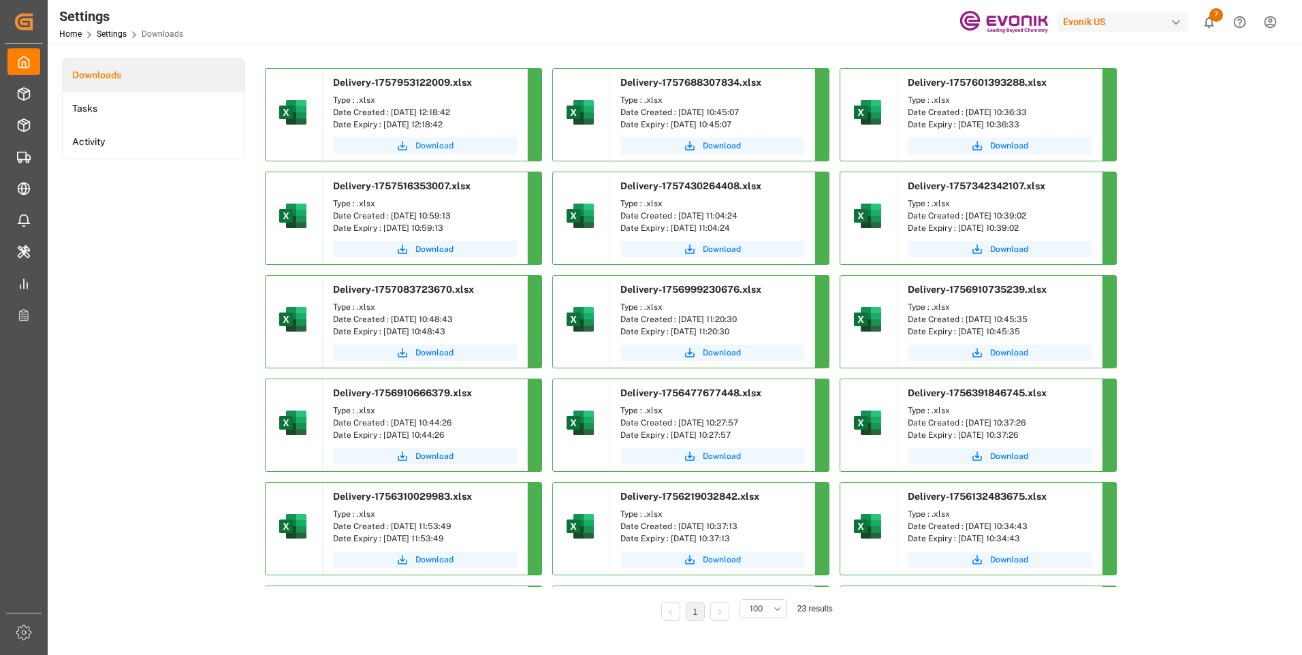
click at [426, 143] on span "Download" at bounding box center [435, 146] width 38 height 12
